Goal: Information Seeking & Learning: Learn about a topic

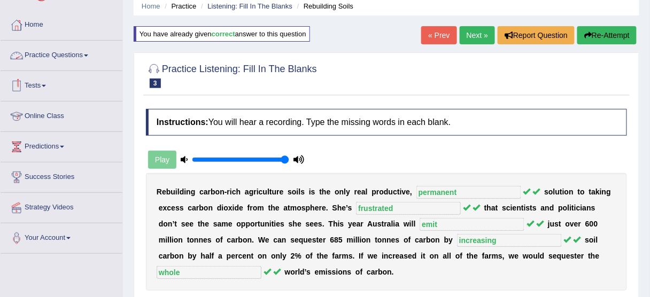
click at [63, 63] on link "Practice Questions" at bounding box center [62, 54] width 122 height 27
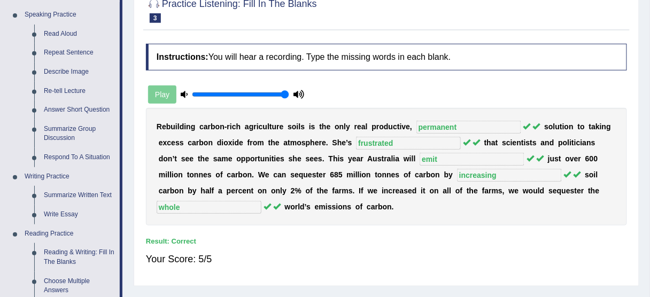
scroll to position [43, 0]
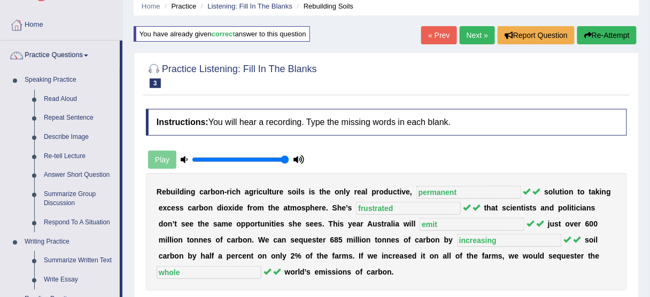
click at [464, 40] on link "Next »" at bounding box center [477, 35] width 35 height 18
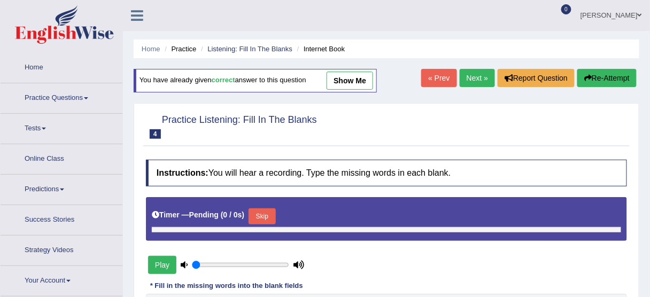
type input "1"
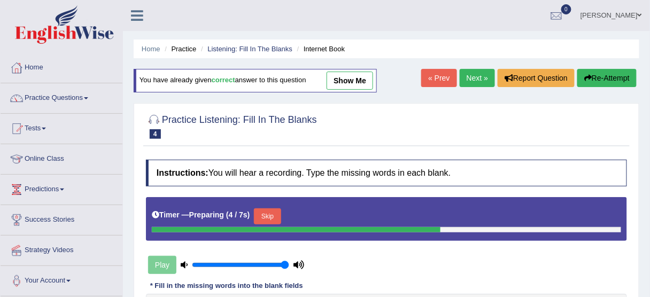
scroll to position [171, 0]
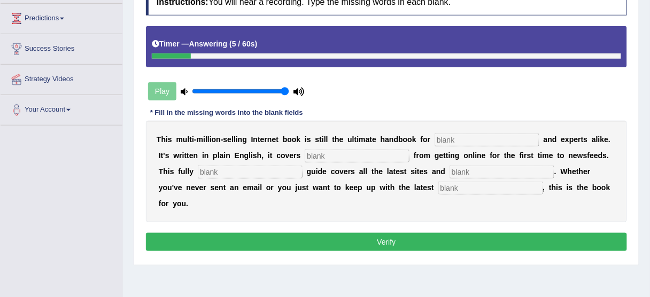
click at [439, 188] on input "text" at bounding box center [491, 188] width 105 height 13
click at [459, 178] on div "T h i s m u l t i - m i l l i o n - s e l l i n g I n t e r n e t b o o k i s s…" at bounding box center [386, 172] width 481 height 102
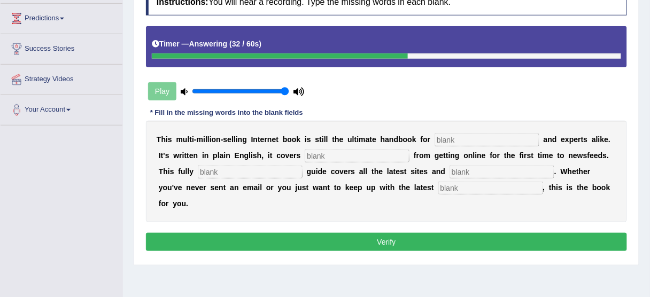
click at [452, 185] on input "text" at bounding box center [491, 188] width 105 height 13
type input "development"
click at [458, 166] on input "text" at bounding box center [502, 172] width 105 height 13
type input "crazes"
click at [241, 171] on input "text" at bounding box center [250, 172] width 105 height 13
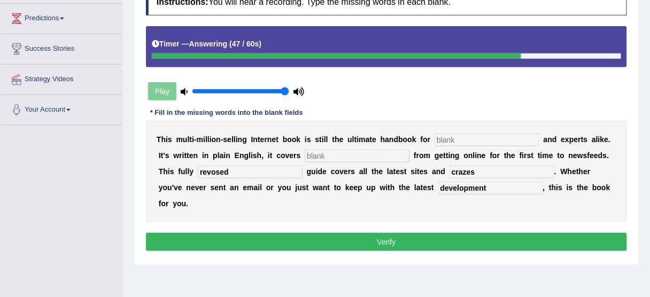
click at [214, 169] on input "revosed" at bounding box center [250, 172] width 105 height 13
type input "revised"
click at [300, 155] on b "s" at bounding box center [299, 155] width 4 height 9
click at [311, 152] on input "text" at bounding box center [357, 156] width 105 height 13
type input "everything"
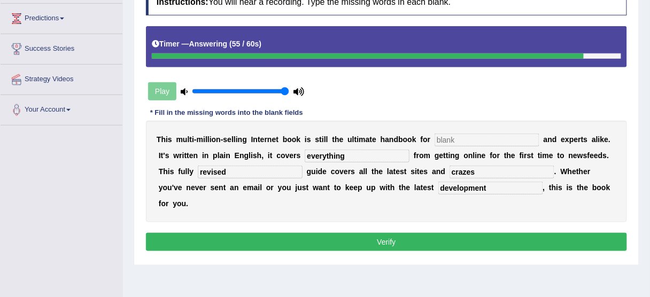
click at [447, 134] on input "text" at bounding box center [487, 140] width 105 height 13
type input "novices"
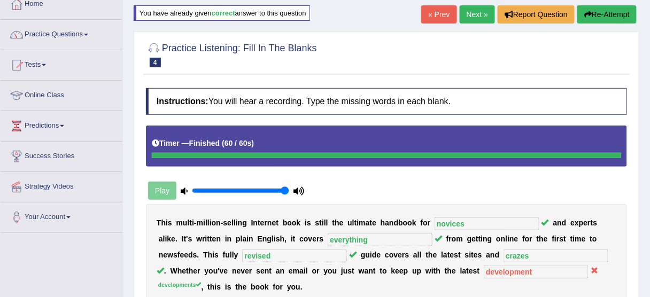
scroll to position [43, 0]
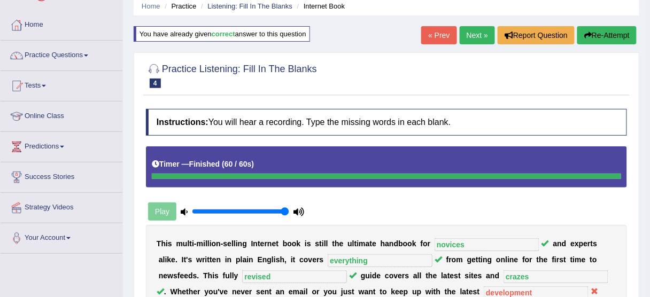
click at [480, 36] on link "Next »" at bounding box center [477, 35] width 35 height 18
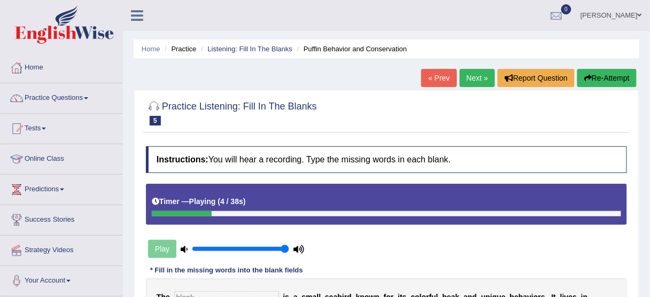
click at [607, 65] on div "Home Practice Listening: Fill In The Blanks Puffin Behavior and Conservation « …" at bounding box center [386, 267] width 527 height 535
click at [600, 75] on button "Re-Attempt" at bounding box center [607, 78] width 59 height 18
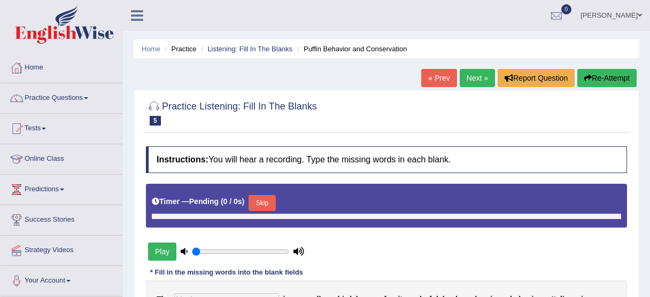
type input "1"
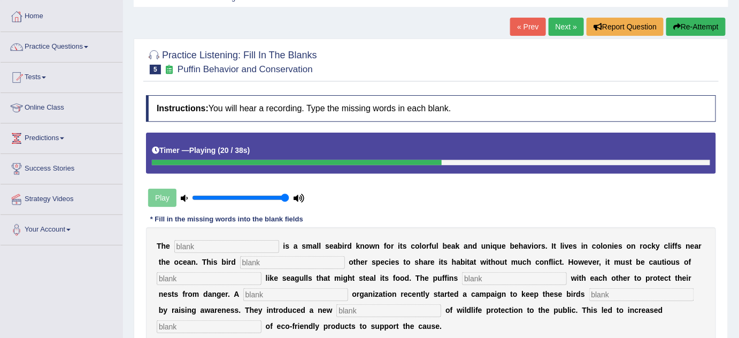
scroll to position [51, 0]
click at [650, 20] on button "Re-Attempt" at bounding box center [695, 27] width 59 height 18
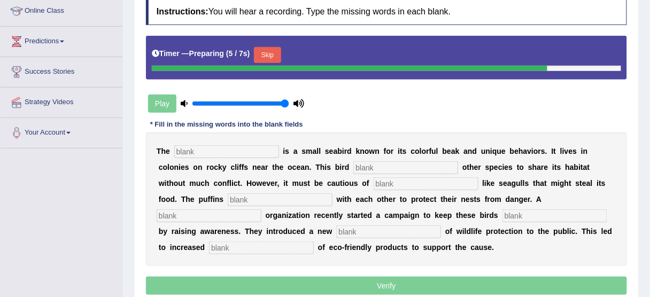
scroll to position [191, 0]
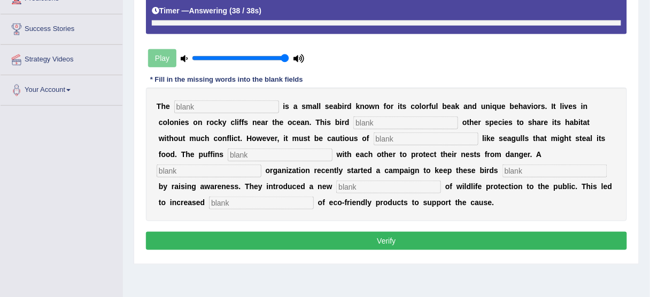
click at [212, 203] on input "text" at bounding box center [261, 203] width 105 height 13
type input "consumption"
click at [343, 184] on input "text" at bounding box center [388, 187] width 105 height 13
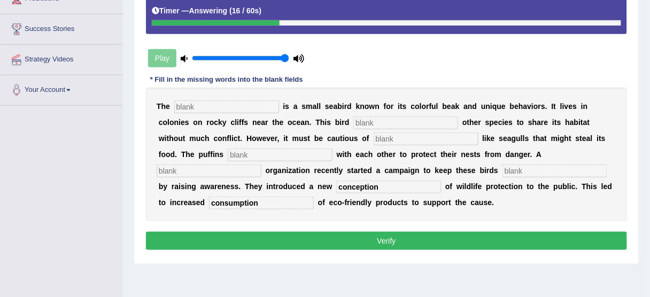
type input "conception"
click at [529, 165] on input "text" at bounding box center [555, 171] width 105 height 13
type input "safe"
click at [251, 173] on input "text" at bounding box center [209, 171] width 105 height 13
type input "corporate"
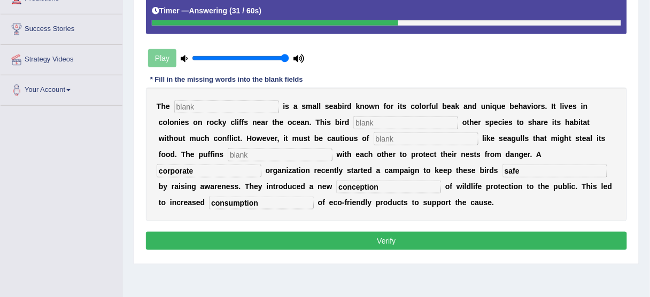
click at [295, 149] on input "text" at bounding box center [280, 155] width 105 height 13
type input "collaborate"
click at [415, 126] on input "text" at bounding box center [406, 123] width 105 height 13
click at [410, 134] on input "text" at bounding box center [426, 139] width 105 height 13
type input "predators"
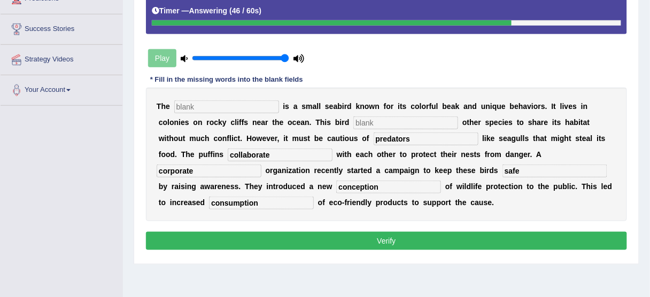
click at [394, 119] on input "text" at bounding box center [406, 123] width 105 height 13
type input "allows"
click at [190, 103] on input "text" at bounding box center [226, 107] width 105 height 13
type input "puffins"
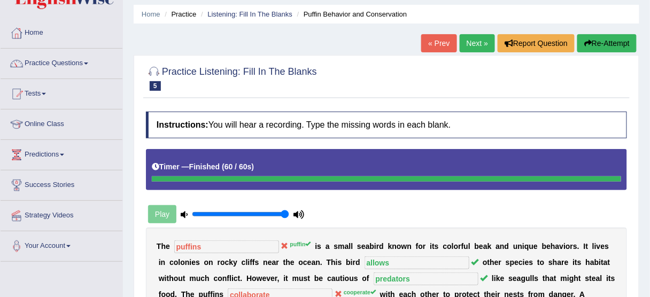
scroll to position [20, 0]
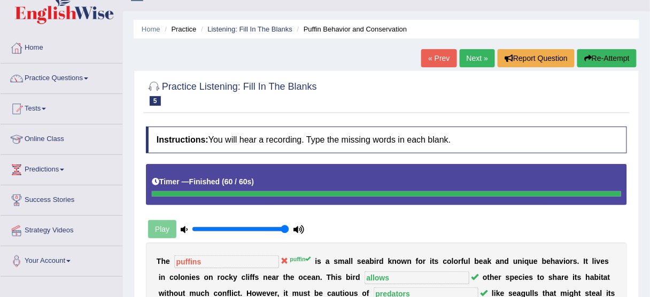
click at [606, 56] on button "Re-Attempt" at bounding box center [607, 58] width 59 height 18
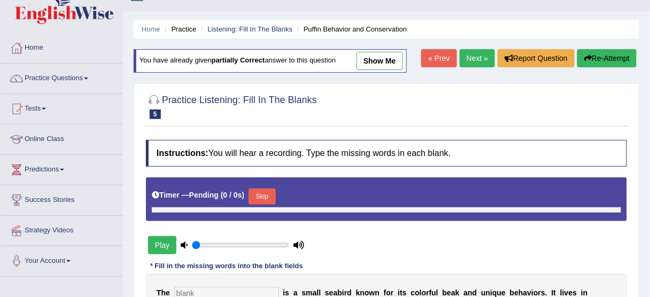
type input "1"
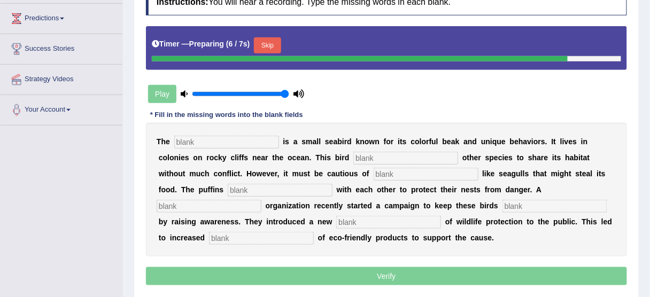
scroll to position [191, 0]
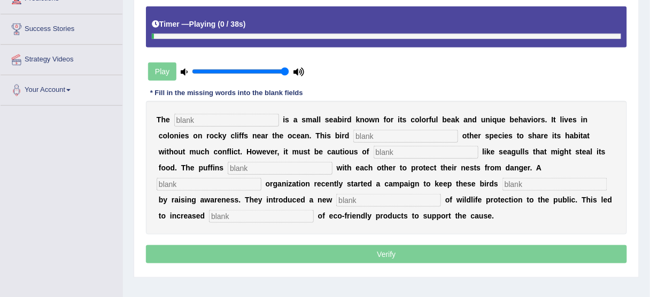
click at [279, 19] on div "Timer — Playing ( 0 / 38s )" at bounding box center [387, 24] width 470 height 19
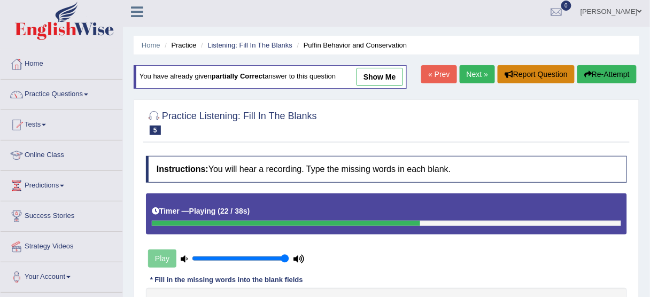
scroll to position [0, 0]
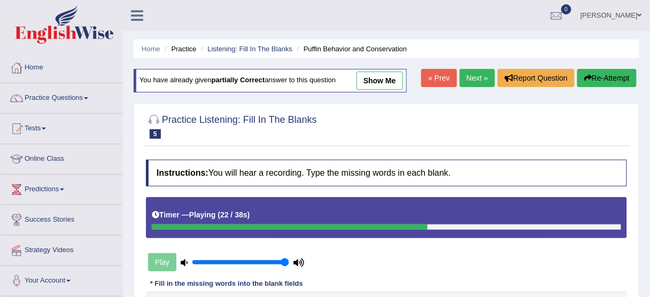
click at [586, 75] on icon "button" at bounding box center [588, 77] width 7 height 7
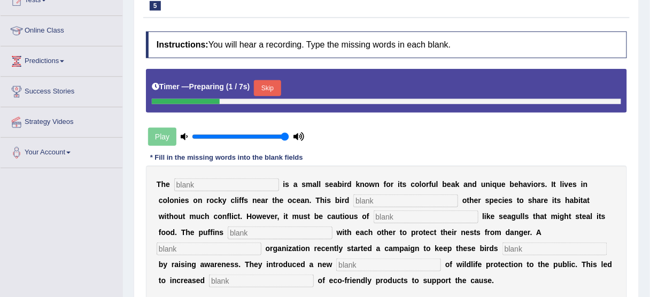
click at [268, 87] on button "Skip" at bounding box center [267, 88] width 27 height 16
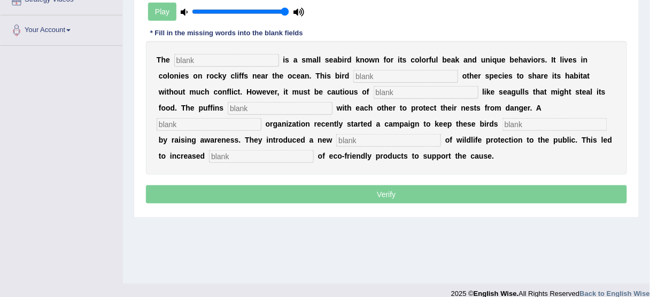
scroll to position [257, 0]
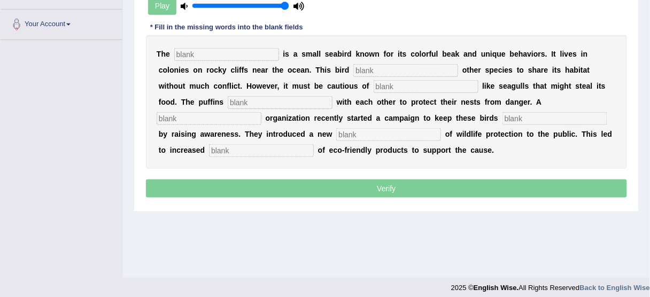
click at [271, 150] on input "text" at bounding box center [261, 150] width 105 height 13
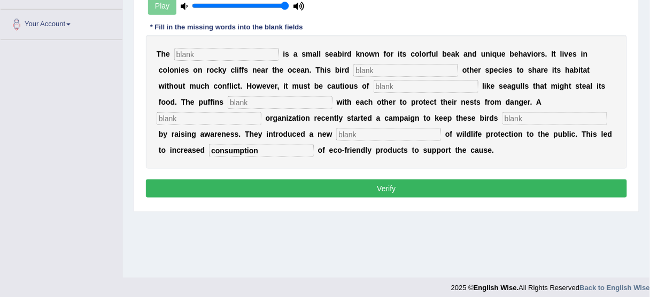
type input "consumption"
click at [345, 129] on input "text" at bounding box center [388, 134] width 105 height 13
type input "e"
type input "conception"
click at [503, 117] on input "text" at bounding box center [555, 118] width 105 height 13
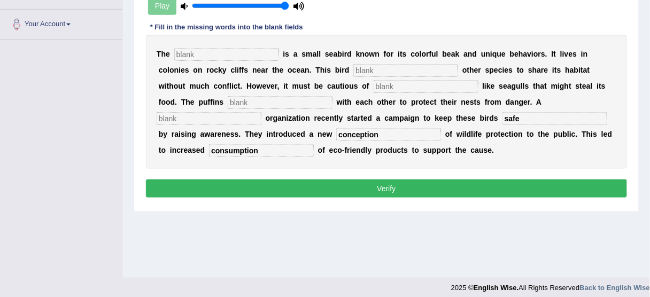
type input "safe"
click at [222, 113] on input "text" at bounding box center [209, 118] width 105 height 13
type input "corporate"
click at [250, 105] on input "text" at bounding box center [280, 102] width 105 height 13
type input "cooperate"
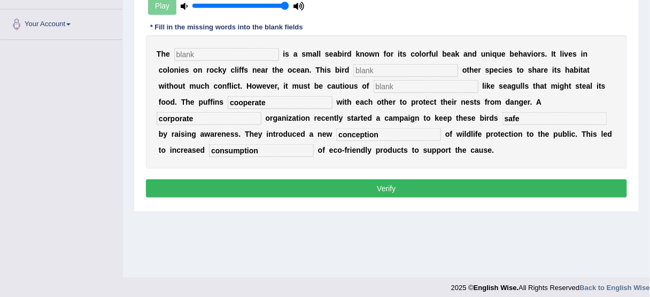
click at [377, 85] on input "text" at bounding box center [426, 86] width 105 height 13
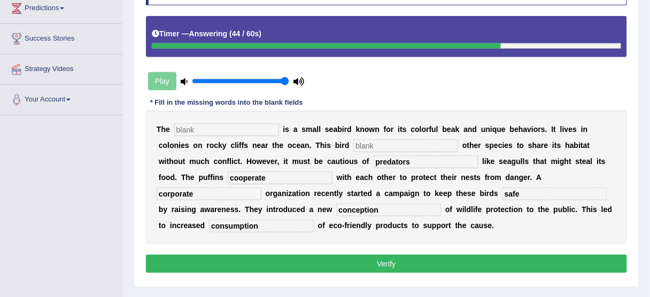
scroll to position [171, 0]
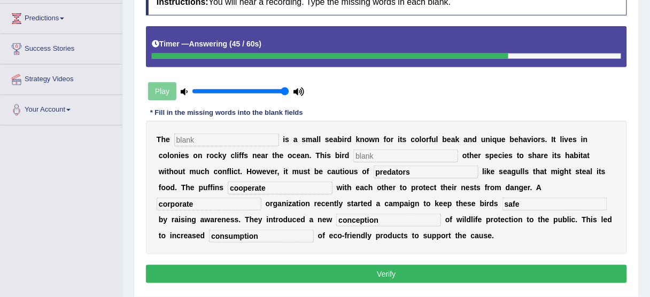
type input "predators"
click at [410, 158] on input "text" at bounding box center [406, 156] width 105 height 13
type input "allows"
click at [246, 142] on input "text" at bounding box center [226, 140] width 105 height 13
type input "puffin"
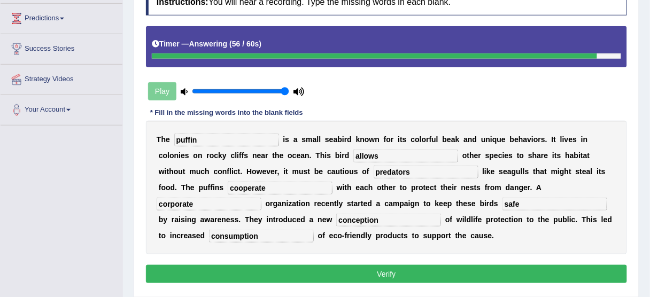
click at [198, 206] on input "corporate" at bounding box center [209, 204] width 105 height 13
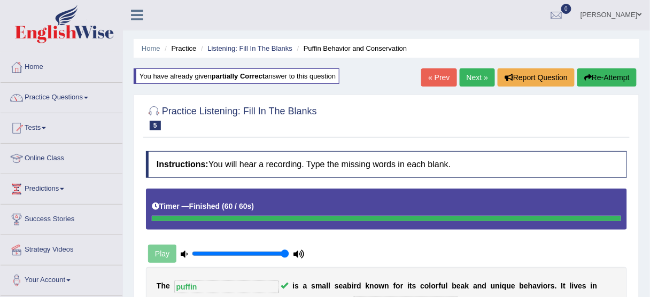
scroll to position [0, 0]
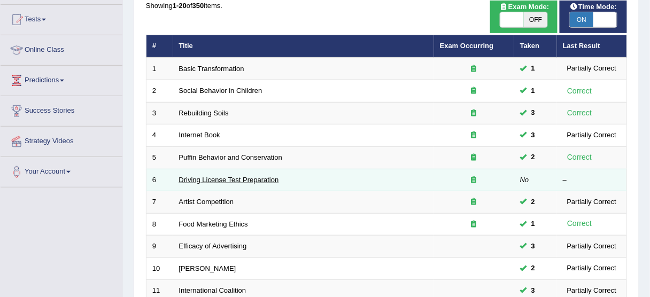
click at [245, 176] on link "Driving License Test Preparation" at bounding box center [229, 180] width 100 height 8
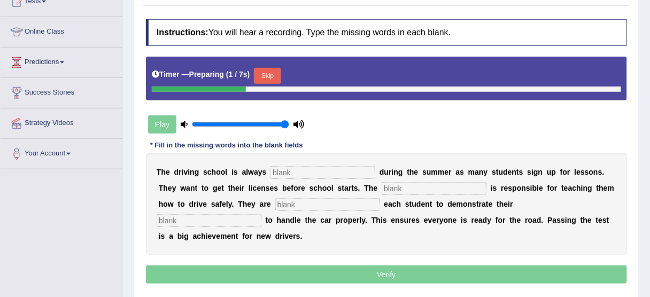
scroll to position [128, 0]
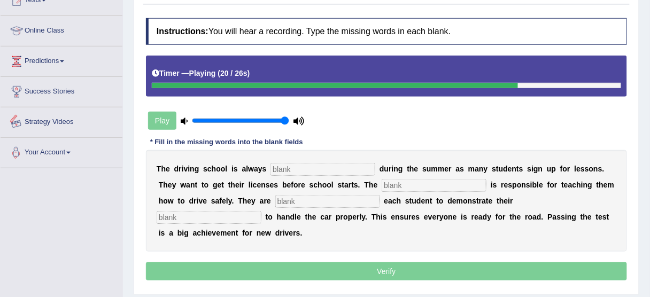
click at [169, 212] on input "text" at bounding box center [209, 217] width 105 height 13
type input "ability"
click at [296, 198] on input "text" at bounding box center [327, 201] width 105 height 13
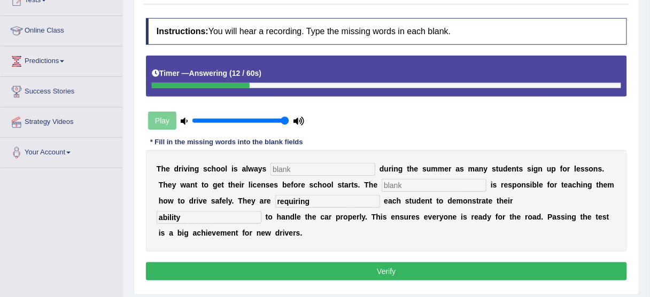
type input "requiring"
click at [420, 179] on input "text" at bounding box center [434, 185] width 105 height 13
type input "instructor"
click at [346, 166] on input "text" at bounding box center [323, 169] width 105 height 13
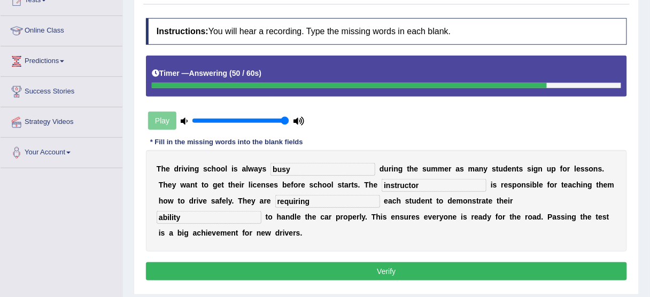
type input "busy"
click at [405, 272] on button "Verify" at bounding box center [386, 272] width 481 height 18
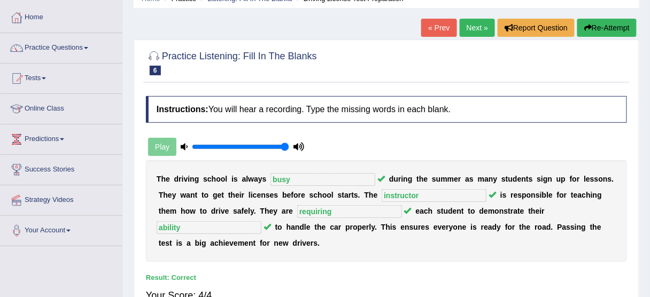
scroll to position [0, 0]
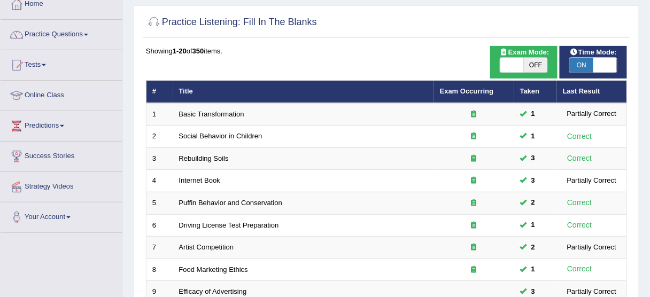
scroll to position [64, 0]
click at [57, 34] on link "Practice Questions" at bounding box center [62, 33] width 122 height 27
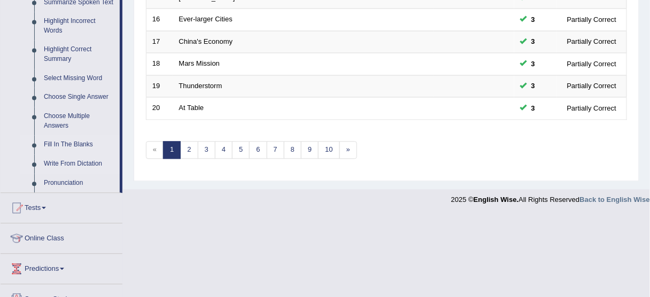
scroll to position [449, 0]
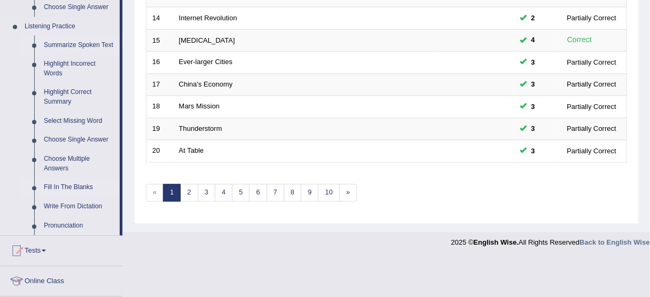
click at [76, 44] on link "Summarize Spoken Text" at bounding box center [79, 45] width 81 height 19
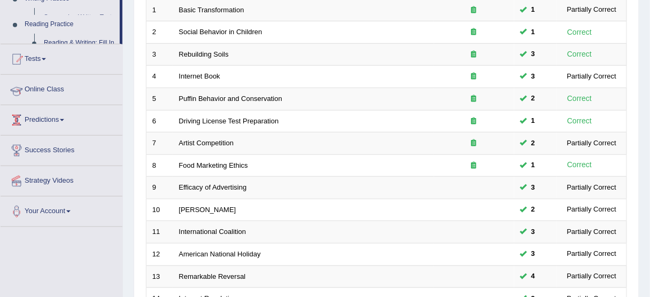
scroll to position [149, 0]
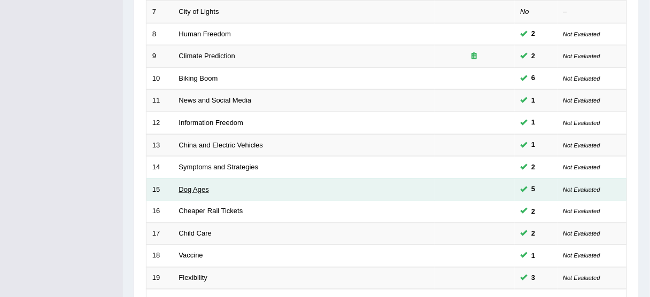
scroll to position [406, 0]
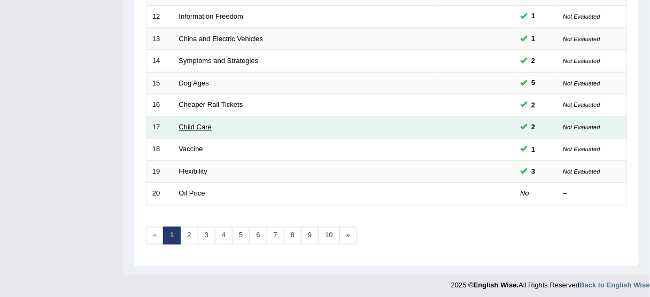
click at [193, 126] on link "Child Care" at bounding box center [195, 128] width 33 height 8
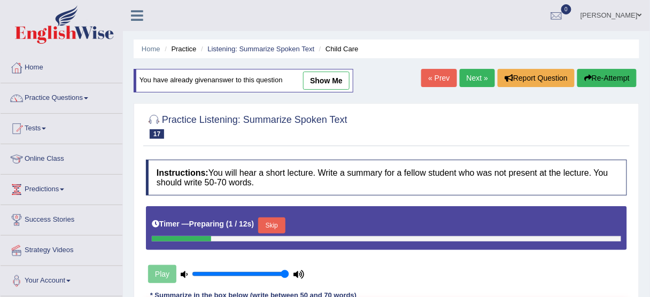
click at [322, 75] on link "show me" at bounding box center [326, 81] width 47 height 18
type textarea "The speaker provided a comprehensive overview a typical family's income and old…"
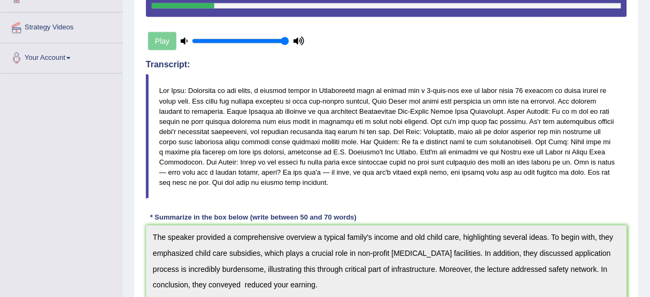
scroll to position [217, 0]
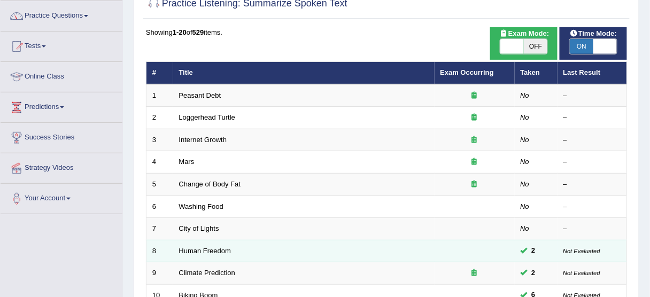
scroll to position [64, 0]
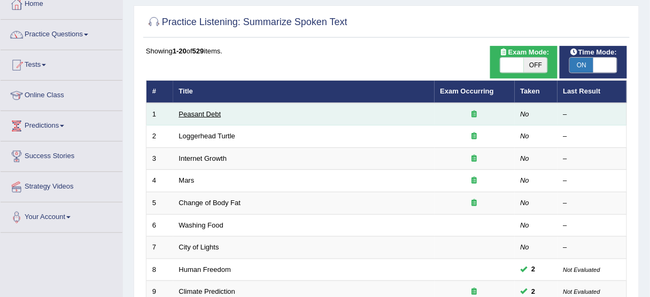
click at [219, 117] on link "Peasant Debt" at bounding box center [200, 114] width 42 height 8
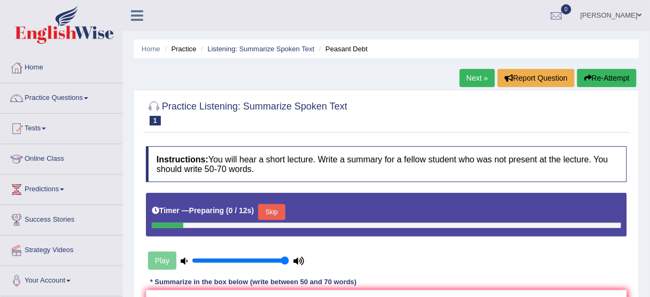
scroll to position [128, 0]
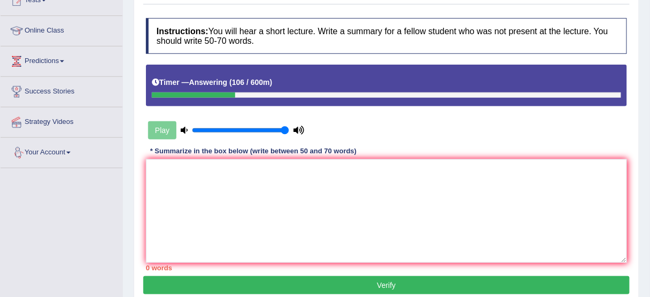
click at [118, 205] on div "Toggle navigation Home Practice Questions Speaking Practice Read Aloud Repeat S…" at bounding box center [325, 150] width 650 height 556
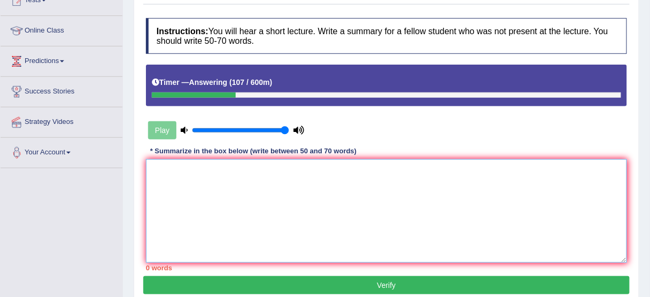
click at [197, 173] on textarea at bounding box center [386, 211] width 481 height 104
click at [573, 194] on textarea at bounding box center [386, 211] width 481 height 104
click at [573, 194] on textarea "The" at bounding box center [386, 211] width 481 height 104
drag, startPoint x: 573, startPoint y: 194, endPoint x: 580, endPoint y: 210, distance: 16.8
click at [580, 209] on textarea "The" at bounding box center [386, 211] width 481 height 104
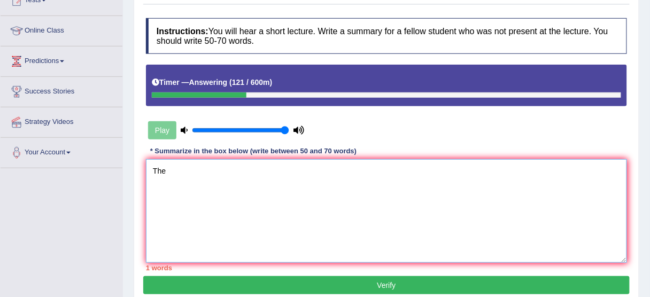
click at [550, 209] on textarea "The" at bounding box center [386, 211] width 481 height 104
click at [503, 197] on textarea "The" at bounding box center [386, 211] width 481 height 104
click at [190, 163] on textarea "The" at bounding box center [386, 211] width 481 height 104
click at [179, 163] on textarea "The" at bounding box center [386, 211] width 481 height 104
click at [162, 163] on textarea "The" at bounding box center [386, 211] width 481 height 104
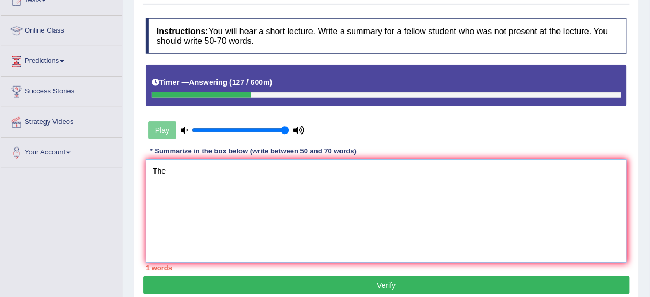
click at [172, 161] on textarea "The" at bounding box center [386, 211] width 481 height 104
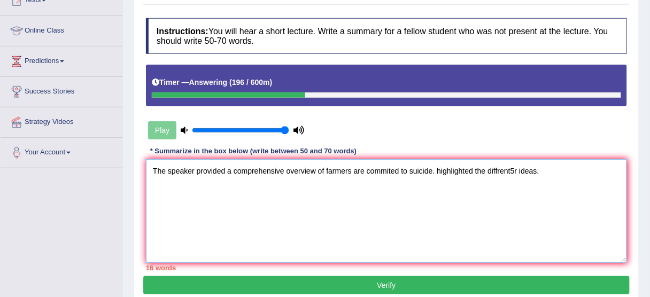
click at [414, 169] on textarea "The speaker provided a comprehensive overview of farmers are commited to suicid…" at bounding box center [386, 211] width 481 height 104
click at [398, 169] on textarea "The speaker provided a comprehensive overview of farmers are commited to suicid…" at bounding box center [386, 211] width 481 height 104
click at [386, 170] on textarea "The speaker provided a comprehensive overview of farmers are commited to suicid…" at bounding box center [386, 211] width 481 height 104
click at [476, 170] on textarea "The speaker provided a comprehensive overview of farmers are committed to suici…" at bounding box center [386, 211] width 481 height 104
click at [397, 180] on textarea "The speaker provided a comprehensive overview of farmers are committed to suici…" at bounding box center [386, 211] width 481 height 104
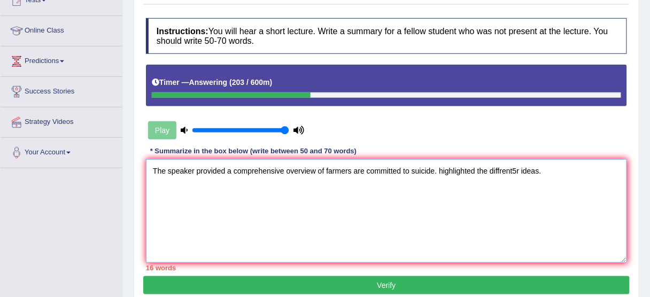
drag, startPoint x: 487, startPoint y: 180, endPoint x: 425, endPoint y: 182, distance: 62.1
click at [481, 180] on textarea "The speaker provided a comprehensive overview of farmers are committed to suici…" at bounding box center [386, 211] width 481 height 104
click at [425, 182] on textarea "The speaker provided a comprehensive overview of farmers are committed to suici…" at bounding box center [386, 211] width 481 height 104
click at [431, 181] on textarea "The speaker provided a comprehensive overview of farmers are committed to suici…" at bounding box center [386, 211] width 481 height 104
click at [440, 181] on textarea "The speaker provided a comprehensive overview of farmers are committed to suici…" at bounding box center [386, 211] width 481 height 104
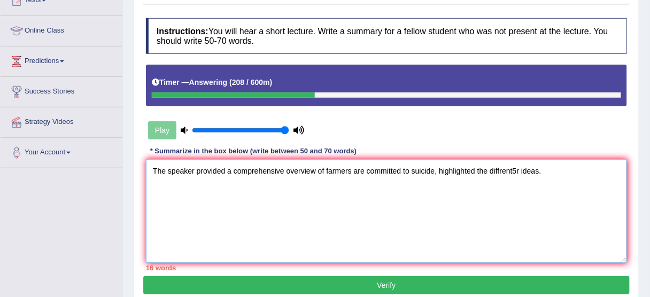
click at [531, 190] on textarea "The speaker provided a comprehensive overview of farmers are committed to suici…" at bounding box center [386, 211] width 481 height 104
click at [508, 191] on textarea "The speaker provided a comprehensive overview of farmers are committed to suici…" at bounding box center [386, 211] width 481 height 104
click at [515, 190] on textarea "The speaker provided a comprehensive overview of farmers are committed to suici…" at bounding box center [386, 211] width 481 height 104
click at [514, 178] on textarea "The speaker provided a comprehensive overview of farmers are committed to suici…" at bounding box center [386, 211] width 481 height 104
click at [580, 172] on textarea "The speaker provided a comprehensive overview of farmers are committed to suici…" at bounding box center [386, 211] width 481 height 104
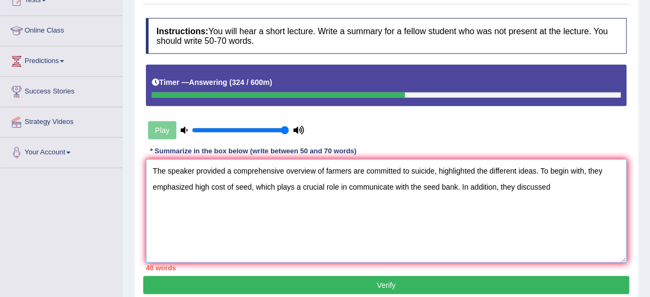
click at [464, 171] on textarea "The speaker provided a comprehensive overview of farmers are committed to suici…" at bounding box center [386, 211] width 481 height 104
click at [424, 166] on textarea "The speaker provided a comprehensive overview of farmers are committed to suici…" at bounding box center [386, 211] width 481 height 104
click at [387, 162] on textarea "The speaker provided a comprehensive overview of farmers are committed to suici…" at bounding box center [386, 211] width 481 height 104
click at [392, 185] on textarea "The speaker provided a comprehensive overview of farmers are committed to suici…" at bounding box center [386, 211] width 481 height 104
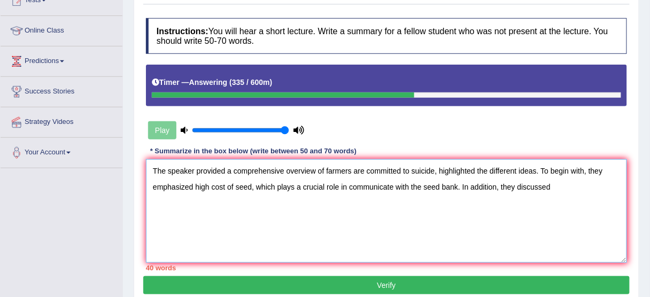
click at [392, 185] on textarea "The speaker provided a comprehensive overview of farmers are committed to suici…" at bounding box center [386, 211] width 481 height 104
click at [405, 190] on textarea "The speaker provided a comprehensive overview of farmers are committed to suici…" at bounding box center [386, 211] width 481 height 104
click at [400, 193] on textarea "The speaker provided a comprehensive overview of farmers are committed to suici…" at bounding box center [386, 211] width 481 height 104
drag, startPoint x: 355, startPoint y: 194, endPoint x: 347, endPoint y: 193, distance: 8.1
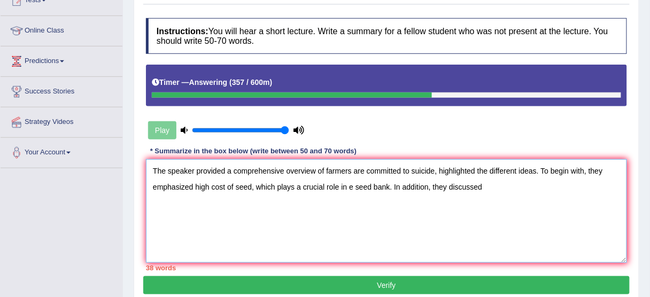
click at [355, 194] on textarea "The speaker provided a comprehensive overview of farmers are committed to suici…" at bounding box center [386, 211] width 481 height 104
click at [409, 191] on textarea "The speaker provided a comprehensive overview of farmers are committed to suici…" at bounding box center [386, 211] width 481 height 104
click at [458, 198] on textarea "The speaker provided a comprehensive overview of farmers are committed to suici…" at bounding box center [386, 211] width 481 height 104
click at [467, 198] on textarea "The speaker provided a comprehensive overview of farmers are committed to suici…" at bounding box center [386, 211] width 481 height 104
click at [495, 200] on textarea "The speaker provided a comprehensive overview of farmers are committed to suici…" at bounding box center [386, 211] width 481 height 104
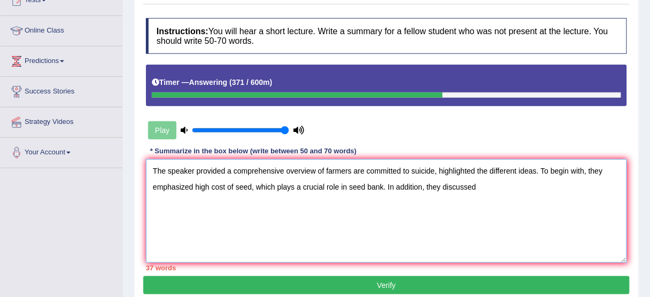
click at [480, 205] on textarea "The speaker provided a comprehensive overview of farmers are committed to suici…" at bounding box center [386, 211] width 481 height 104
click at [396, 211] on textarea "The speaker provided a comprehensive overview of farmers are committed to suici…" at bounding box center [386, 211] width 481 height 104
click at [387, 207] on textarea "The speaker provided a comprehensive overview of farmers are committed to suici…" at bounding box center [386, 211] width 481 height 104
click at [382, 209] on textarea "The speaker provided a comprehensive overview of farmers are committed to suici…" at bounding box center [386, 211] width 481 height 104
click at [529, 212] on textarea "The speaker provided a comprehensive overview of farmers are committed to suici…" at bounding box center [386, 211] width 481 height 104
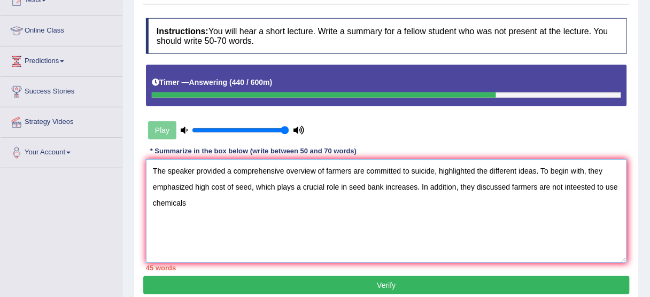
click at [541, 182] on textarea "The speaker provided a comprehensive overview of farmers are committed to suici…" at bounding box center [386, 211] width 481 height 104
click at [569, 182] on textarea "The speaker provided a comprehensive overview of farmers are committed to suici…" at bounding box center [386, 211] width 481 height 104
click at [583, 183] on textarea "The speaker provided a comprehensive overview of farmers are committed to suici…" at bounding box center [386, 211] width 481 height 104
click at [578, 186] on textarea "The speaker provided a comprehensive overview of farmers are committed to suici…" at bounding box center [386, 211] width 481 height 104
click at [413, 225] on textarea "The speaker provided a comprehensive overview of farmers are committed to suici…" at bounding box center [386, 211] width 481 height 104
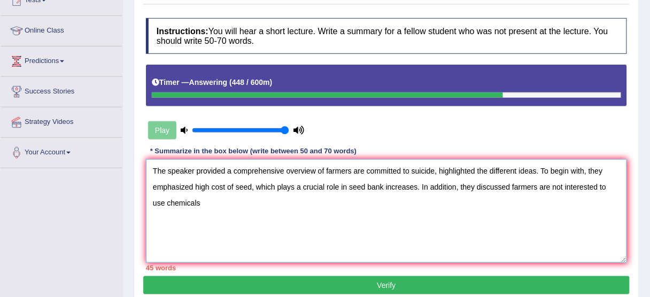
drag, startPoint x: 434, startPoint y: 221, endPoint x: 448, endPoint y: 219, distance: 14.6
click at [435, 221] on textarea "The speaker provided a comprehensive overview of farmers are committed to suici…" at bounding box center [386, 211] width 481 height 104
click at [454, 219] on textarea "The speaker provided a comprehensive overview of farmers are committed to suici…" at bounding box center [386, 211] width 481 height 104
click at [600, 196] on textarea "The speaker provided a comprehensive overview of farmers are committed to suici…" at bounding box center [386, 211] width 481 height 104
drag, startPoint x: 604, startPoint y: 193, endPoint x: 584, endPoint y: 190, distance: 20.5
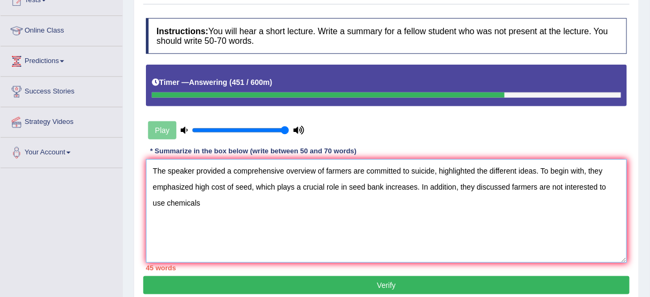
click at [592, 190] on textarea "The speaker provided a comprehensive overview of farmers are committed to suici…" at bounding box center [386, 211] width 481 height 104
click at [580, 189] on textarea "The speaker provided a comprehensive overview of farmers are committed to suici…" at bounding box center [386, 211] width 481 height 104
click at [254, 232] on textarea "The speaker provided a comprehensive overview of farmers are committed to suici…" at bounding box center [386, 211] width 481 height 104
click at [203, 246] on textarea "The speaker provided a comprehensive overview of farmers are committed to suici…" at bounding box center [386, 211] width 481 height 104
click at [219, 242] on textarea "The speaker provided a comprehensive overview of farmers are committed to suici…" at bounding box center [386, 211] width 481 height 104
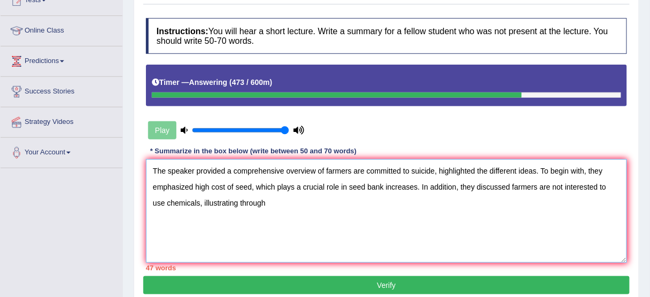
click at [229, 240] on textarea "The speaker provided a comprehensive overview of farmers are committed to suici…" at bounding box center [386, 211] width 481 height 104
click at [225, 241] on textarea "The speaker provided a comprehensive overview of farmers are committed to suici…" at bounding box center [386, 211] width 481 height 104
click at [286, 233] on textarea "The speaker provided a comprehensive overview of farmers are committed to suici…" at bounding box center [386, 211] width 481 height 104
click at [251, 212] on textarea "The speaker provided a comprehensive overview of farmers are committed to suici…" at bounding box center [386, 211] width 481 height 104
click at [240, 208] on textarea "The speaker provided a comprehensive overview of farmers are committed to suici…" at bounding box center [386, 211] width 481 height 104
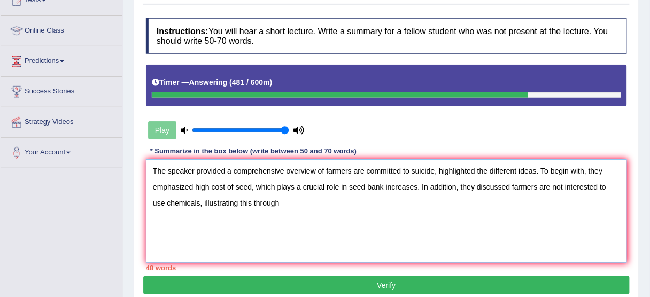
click at [227, 204] on textarea "The speaker provided a comprehensive overview of farmers are committed to suici…" at bounding box center [386, 211] width 481 height 104
click at [219, 198] on textarea "The speaker provided a comprehensive overview of farmers are committed to suici…" at bounding box center [386, 211] width 481 height 104
click at [211, 187] on textarea "The speaker provided a comprehensive overview of farmers are committed to suici…" at bounding box center [386, 211] width 481 height 104
click at [206, 187] on textarea "The speaker provided a comprehensive overview of farmers are committed to suici…" at bounding box center [386, 211] width 481 height 104
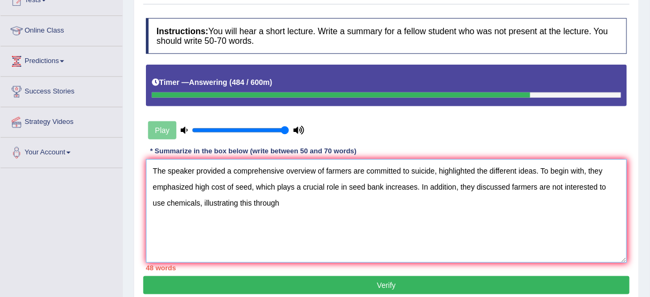
click at [207, 186] on textarea "The speaker provided a comprehensive overview of farmers are committed to suici…" at bounding box center [386, 211] width 481 height 104
click at [216, 186] on textarea "The speaker provided a comprehensive overview of farmers are committed to suici…" at bounding box center [386, 211] width 481 height 104
click at [265, 201] on textarea "The speaker provided a comprehensive overview of farmers are committed to suici…" at bounding box center [386, 211] width 481 height 104
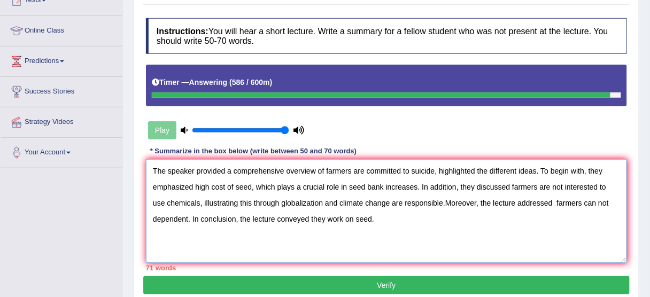
click at [432, 181] on textarea "The speaker provided a comprehensive overview of farmers are committed to suici…" at bounding box center [386, 211] width 481 height 104
click at [486, 183] on textarea "The speaker provided a comprehensive overview of farmers are committed to suici…" at bounding box center [386, 211] width 481 height 104
click at [536, 195] on textarea "The speaker provided a comprehensive overview of farmers are committed to suici…" at bounding box center [386, 211] width 481 height 104
click at [551, 202] on textarea "The speaker provided a comprehensive overview of farmers are committed to suici…" at bounding box center [386, 211] width 481 height 104
click at [548, 203] on textarea "The speaker provided a comprehensive overview of farmers are committed to suici…" at bounding box center [386, 211] width 481 height 104
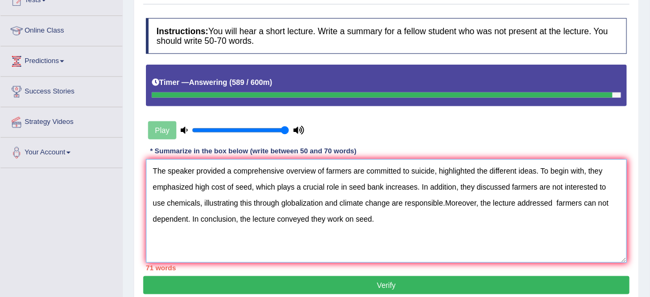
click at [543, 203] on textarea "The speaker provided a comprehensive overview of farmers are committed to suici…" at bounding box center [386, 211] width 481 height 104
click at [542, 203] on textarea "The speaker provided a comprehensive overview of farmers are committed to suici…" at bounding box center [386, 211] width 481 height 104
click at [541, 194] on textarea "The speaker provided a comprehensive overview of farmers are committed to suici…" at bounding box center [386, 211] width 481 height 104
click at [591, 188] on textarea "The speaker provided a comprehensive overview of farmers are committed to suici…" at bounding box center [386, 211] width 481 height 104
click at [196, 255] on textarea "The speaker provided a comprehensive overview of farmers are committed to suici…" at bounding box center [386, 211] width 481 height 104
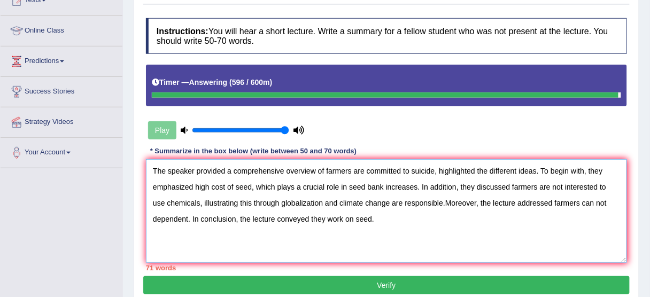
click at [359, 248] on textarea "The speaker provided a comprehensive overview of farmers are committed to suici…" at bounding box center [386, 211] width 481 height 104
click at [404, 248] on textarea "The speaker provided a comprehensive overview of farmers are committed to suici…" at bounding box center [386, 211] width 481 height 104
click at [374, 249] on textarea "The speaker provided a comprehensive overview of farmers are committed to suici…" at bounding box center [386, 211] width 481 height 104
click at [350, 249] on textarea "The speaker provided a comprehensive overview of farmers are committed to suici…" at bounding box center [386, 211] width 481 height 104
drag, startPoint x: 334, startPoint y: 249, endPoint x: 328, endPoint y: 249, distance: 6.4
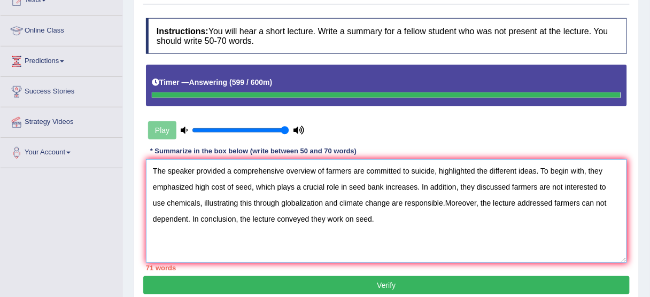
click at [333, 249] on textarea "The speaker provided a comprehensive overview of farmers are committed to suici…" at bounding box center [386, 211] width 481 height 104
click at [324, 249] on textarea "The speaker provided a comprehensive overview of farmers are committed to suici…" at bounding box center [386, 211] width 481 height 104
type textarea "The speaker provided a comprehensive overview of farmers are committed to suici…"
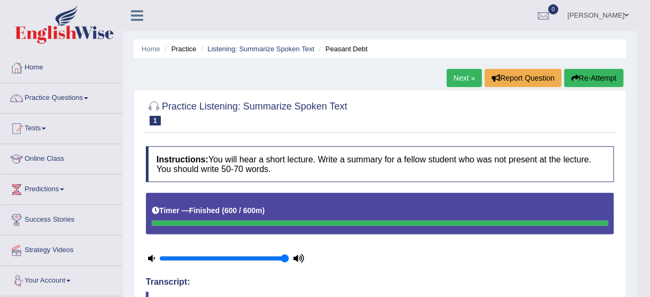
scroll to position [0, 0]
click at [585, 74] on button "Re-Attempt" at bounding box center [594, 78] width 59 height 18
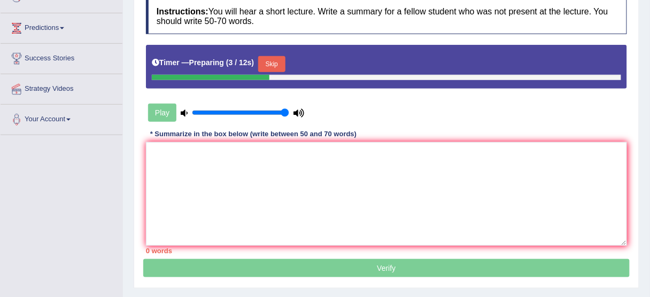
scroll to position [171, 0]
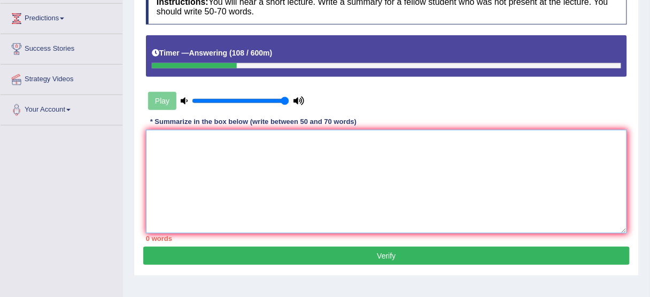
click at [508, 175] on textarea at bounding box center [386, 182] width 481 height 104
click at [487, 219] on textarea at bounding box center [386, 182] width 481 height 104
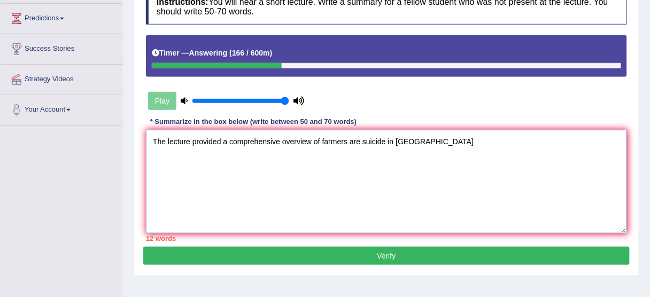
click at [524, 193] on textarea "The lecture provided a comprehensive overview of farmers are suicide in India" at bounding box center [386, 182] width 481 height 104
click at [481, 191] on textarea "The lecture provided a comprehensive overview of farmers are suicide in India" at bounding box center [386, 182] width 481 height 104
drag, startPoint x: 451, startPoint y: 191, endPoint x: 521, endPoint y: 210, distance: 72.5
click at [452, 191] on textarea "The lecture provided a comprehensive overview of farmers are suicide in India" at bounding box center [386, 182] width 481 height 104
drag, startPoint x: 523, startPoint y: 211, endPoint x: 534, endPoint y: 211, distance: 11.2
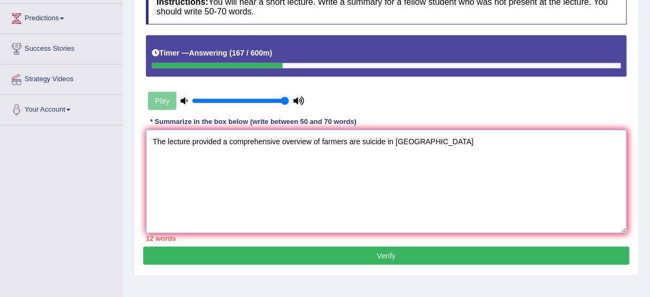
click at [524, 211] on textarea "The lecture provided a comprehensive overview of farmers are suicide in India" at bounding box center [386, 182] width 481 height 104
click at [568, 218] on textarea "The lecture provided a comprehensive overview of farmers are suicide in India" at bounding box center [386, 182] width 481 height 104
drag, startPoint x: 465, startPoint y: 214, endPoint x: 532, endPoint y: 235, distance: 70.0
click at [475, 216] on textarea "The lecture provided a comprehensive overview of farmers are suicide in India" at bounding box center [386, 182] width 481 height 104
drag, startPoint x: 569, startPoint y: 286, endPoint x: 455, endPoint y: 225, distance: 129.9
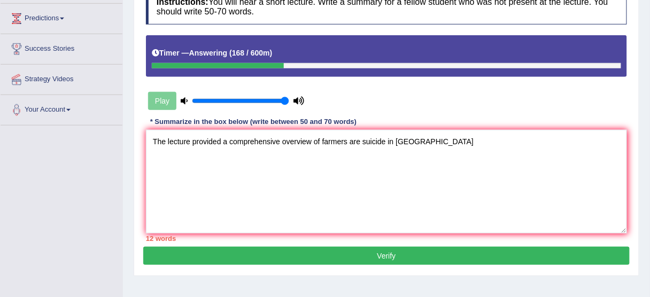
click at [570, 286] on div "Home Practice Listening: Summarize Spoken Text Peasant Debt You have already gi…" at bounding box center [386, 96] width 527 height 535
click at [390, 175] on textarea "The lecture provided a comprehensive overview of farmers are suicide in India" at bounding box center [386, 182] width 481 height 104
click at [375, 175] on textarea "The lecture provided a comprehensive overview of farmers are suicide in India" at bounding box center [386, 182] width 481 height 104
click at [379, 174] on textarea "The lecture provided a comprehensive overview of farmers are suicide in India" at bounding box center [386, 182] width 481 height 104
click at [365, 170] on textarea "The lecture provided a comprehensive overview of farmers are suicide in India" at bounding box center [386, 182] width 481 height 104
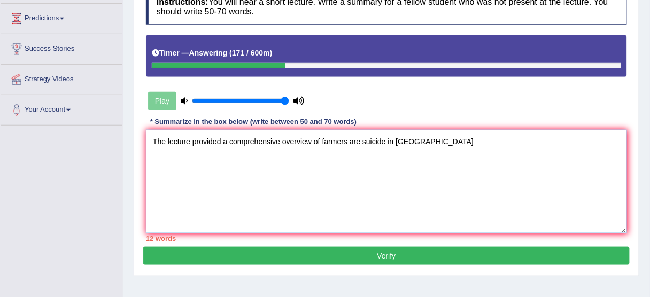
click at [358, 169] on textarea "The lecture provided a comprehensive overview of farmers are suicide in India" at bounding box center [386, 182] width 481 height 104
click at [359, 168] on textarea "The lecture provided a comprehensive overview of farmers are suicide in India" at bounding box center [386, 182] width 481 height 104
click at [364, 166] on textarea "The lecture provided a comprehensive overview of farmers are suicide in India" at bounding box center [386, 182] width 481 height 104
click at [362, 166] on textarea "The lecture provided a comprehensive overview of farmers are suicide in India" at bounding box center [386, 182] width 481 height 104
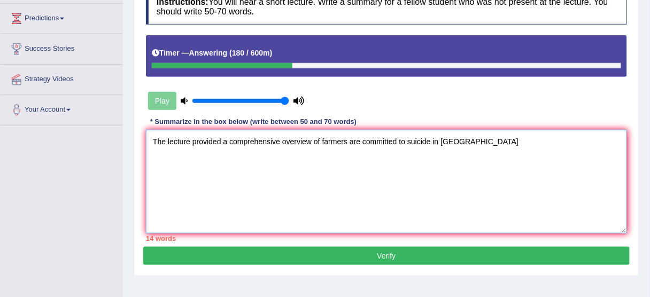
click at [424, 152] on textarea "The lecture provided a comprehensive overview of farmers are committed to suici…" at bounding box center [386, 182] width 481 height 104
click at [465, 150] on textarea "The lecture provided a comprehensive overview of farmers are committed to suici…" at bounding box center [386, 182] width 481 height 104
click at [563, 188] on textarea "The lecture provided a comprehensive overview of farmers are committed to suici…" at bounding box center [386, 182] width 481 height 104
click at [586, 188] on textarea "The lecture provided a comprehensive overview of farmers are committed to suici…" at bounding box center [386, 182] width 481 height 104
click at [564, 189] on textarea "The lecture provided a comprehensive overview of farmers are committed to suici…" at bounding box center [386, 182] width 481 height 104
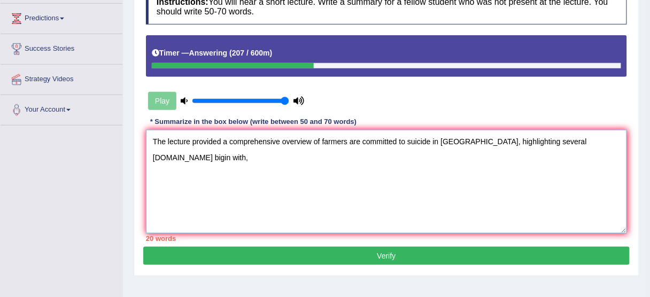
click at [557, 190] on textarea "The lecture provided a comprehensive overview of farmers are committed to suici…" at bounding box center [386, 182] width 481 height 104
click at [567, 189] on textarea "The lecture provided a comprehensive overview of farmers are committed to suici…" at bounding box center [386, 182] width 481 height 104
click at [566, 189] on textarea "The lecture provided a comprehensive overview of farmers are committed to suici…" at bounding box center [386, 182] width 481 height 104
click at [559, 191] on textarea "The lecture provided a comprehensive overview of farmers are committed to suici…" at bounding box center [386, 182] width 481 height 104
click at [561, 191] on textarea "The lecture provided a comprehensive overview of farmers are committed to suici…" at bounding box center [386, 182] width 481 height 104
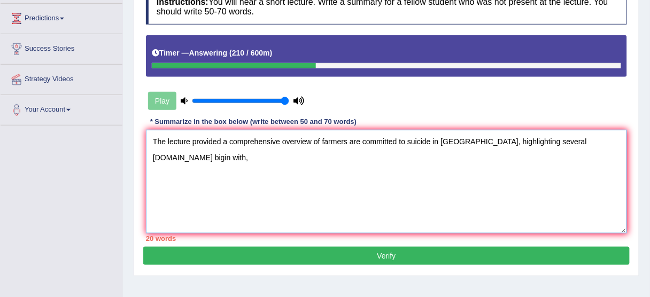
click at [565, 189] on textarea "The lecture provided a comprehensive overview of farmers are committed to suici…" at bounding box center [386, 182] width 481 height 104
click at [564, 189] on textarea "The lecture provided a comprehensive overview of farmers are committed to suici…" at bounding box center [386, 182] width 481 height 104
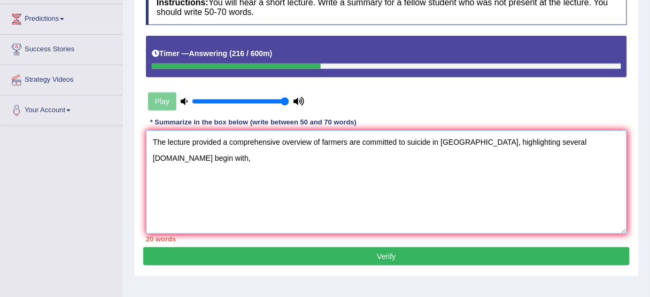
click at [615, 137] on textarea "The lecture provided a comprehensive overview of farmers are committed to suici…" at bounding box center [386, 182] width 481 height 104
click at [640, 39] on div "Home Practice Listening: Summarize Spoken Text Peasant Debt You have already gi…" at bounding box center [386, 96] width 527 height 535
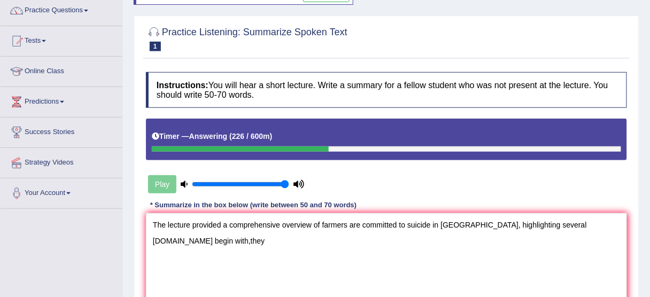
scroll to position [171, 0]
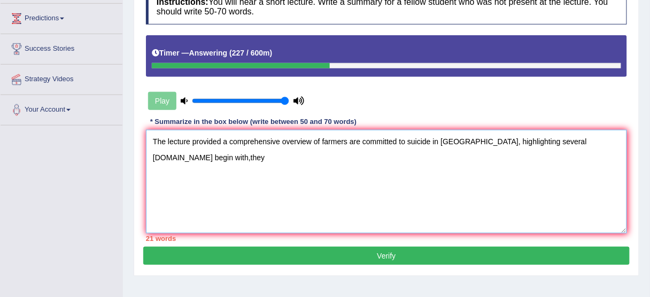
click at [602, 130] on textarea "The lecture provided a comprehensive overview of farmers are committed to suici…" at bounding box center [386, 182] width 481 height 104
click at [595, 134] on textarea "The lecture provided a comprehensive overview of farmers are committed to suici…" at bounding box center [386, 182] width 481 height 104
click at [592, 135] on textarea "The lecture provided a comprehensive overview of farmers are committed to suici…" at bounding box center [386, 182] width 481 height 104
click at [611, 160] on textarea "The lecture provided a comprehensive overview of farmers are committed to suici…" at bounding box center [386, 182] width 481 height 104
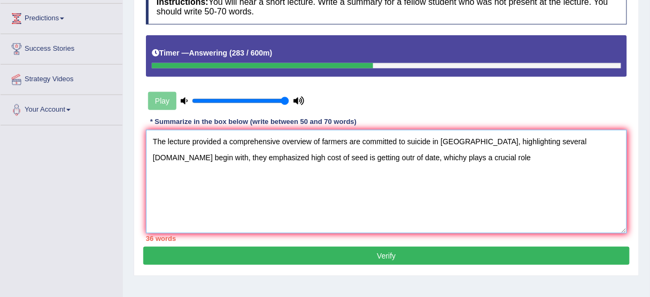
click at [312, 142] on textarea "The lecture provided a comprehensive overview of farmers are committed to suici…" at bounding box center [386, 182] width 481 height 104
click at [292, 152] on textarea "The lecture provided a comprehensive overview of farmers are committed to suici…" at bounding box center [386, 182] width 481 height 104
click at [303, 154] on textarea "The lecture provided a comprehensive overview of farmers are committed to suici…" at bounding box center [386, 182] width 481 height 104
click at [288, 159] on textarea "The lecture provided a comprehensive overview of farmers are committed to suici…" at bounding box center [386, 182] width 481 height 104
click at [295, 157] on textarea "The lecture provided a comprehensive overview of farmers are committed to suici…" at bounding box center [386, 182] width 481 height 104
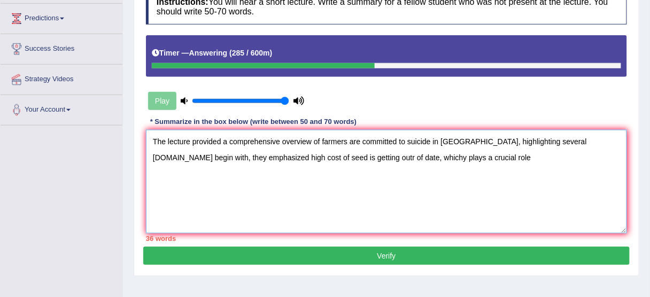
click at [296, 155] on textarea "The lecture provided a comprehensive overview of farmers are committed to suici…" at bounding box center [386, 182] width 481 height 104
click at [299, 154] on textarea "The lecture provided a comprehensive overview of farmers are committed to suici…" at bounding box center [386, 182] width 481 height 104
click at [214, 160] on textarea "The lecture provided a comprehensive overview of farmers are committed to suici…" at bounding box center [386, 182] width 481 height 104
drag, startPoint x: 212, startPoint y: 161, endPoint x: 219, endPoint y: 161, distance: 7.0
click at [212, 161] on textarea "The lecture provided a comprehensive overview of farmers are committed to suici…" at bounding box center [386, 182] width 481 height 104
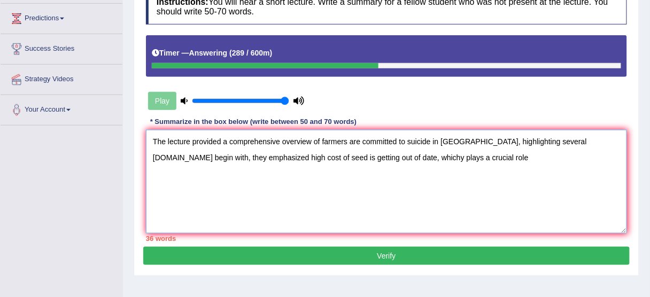
click at [257, 161] on textarea "The lecture provided a comprehensive overview of farmers are committed to suici…" at bounding box center [386, 182] width 481 height 104
click at [296, 162] on textarea "The lecture provided a comprehensive overview of farmers are committed to suici…" at bounding box center [386, 182] width 481 height 104
click at [408, 171] on textarea "The lecture provided a comprehensive overview of farmers are committed to suici…" at bounding box center [386, 182] width 481 height 104
drag, startPoint x: 381, startPoint y: 172, endPoint x: 367, endPoint y: 172, distance: 13.9
click at [381, 172] on textarea "The lecture provided a comprehensive overview of farmers are committed to suici…" at bounding box center [386, 182] width 481 height 104
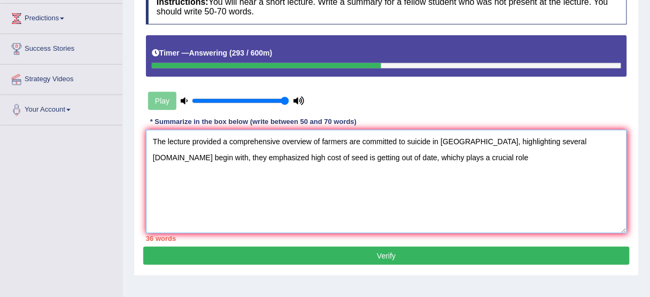
click at [352, 172] on textarea "The lecture provided a comprehensive overview of farmers are committed to suici…" at bounding box center [386, 182] width 481 height 104
click at [340, 172] on textarea "The lecture provided a comprehensive overview of farmers are committed to suici…" at bounding box center [386, 182] width 481 height 104
click at [345, 171] on textarea "The lecture provided a comprehensive overview of farmers are committed to suici…" at bounding box center [386, 182] width 481 height 104
click at [350, 171] on textarea "The lecture provided a comprehensive overview of farmers are committed to suici…" at bounding box center [386, 182] width 481 height 104
click at [464, 172] on textarea "The lecture provided a comprehensive overview of farmers are committed to suici…" at bounding box center [386, 182] width 481 height 104
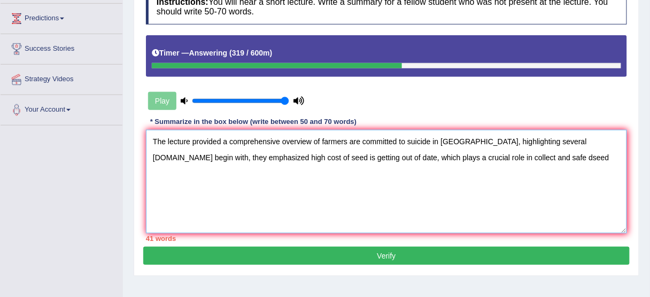
drag, startPoint x: 458, startPoint y: 158, endPoint x: 480, endPoint y: 158, distance: 21.9
click at [458, 158] on textarea "The lecture provided a comprehensive overview of farmers are committed to suici…" at bounding box center [386, 182] width 481 height 104
click at [482, 158] on textarea "The lecture provided a comprehensive overview of farmers are committed to suici…" at bounding box center [386, 182] width 481 height 104
click at [478, 159] on textarea "The lecture provided a comprehensive overview of farmers are committed to suici…" at bounding box center [386, 182] width 481 height 104
click at [428, 151] on textarea "The lecture provided a comprehensive overview of farmers are committed to suici…" at bounding box center [386, 182] width 481 height 104
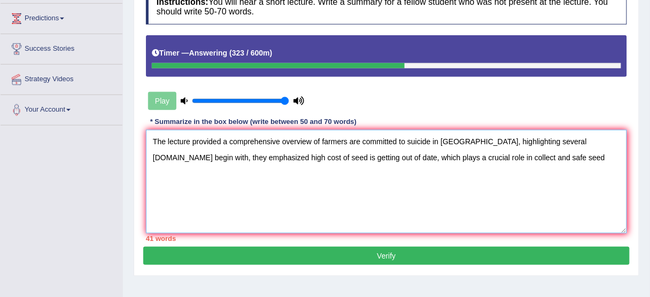
click at [442, 145] on textarea "The lecture provided a comprehensive overview of farmers are committed to suici…" at bounding box center [386, 182] width 481 height 104
click at [445, 162] on textarea "The lecture provided a comprehensive overview of farmers are committed to suici…" at bounding box center [386, 182] width 481 height 104
click at [458, 161] on textarea "The lecture provided a comprehensive overview of farmers are committed to suici…" at bounding box center [386, 182] width 481 height 104
click at [451, 159] on textarea "The lecture provided a comprehensive overview of farmers are committed to suici…" at bounding box center [386, 182] width 481 height 104
click at [457, 156] on textarea "The lecture provided a comprehensive overview of farmers are committed to suici…" at bounding box center [386, 182] width 481 height 104
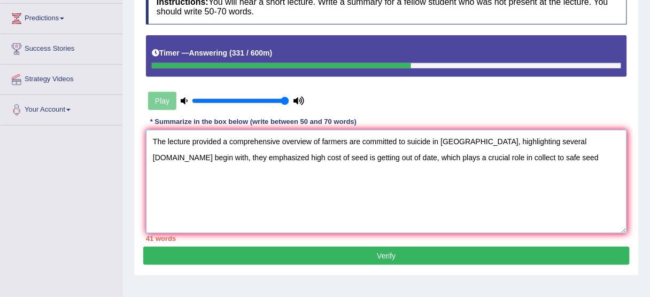
drag, startPoint x: 408, startPoint y: 168, endPoint x: 424, endPoint y: 166, distance: 16.7
click at [408, 168] on textarea "The lecture provided a comprehensive overview of farmers are committed to suici…" at bounding box center [386, 182] width 481 height 104
click at [428, 165] on textarea "The lecture provided a comprehensive overview of farmers are committed to suici…" at bounding box center [386, 182] width 481 height 104
click at [437, 163] on textarea "The lecture provided a comprehensive overview of farmers are committed to suici…" at bounding box center [386, 182] width 481 height 104
click at [442, 160] on textarea "The lecture provided a comprehensive overview of farmers are committed to suici…" at bounding box center [386, 182] width 481 height 104
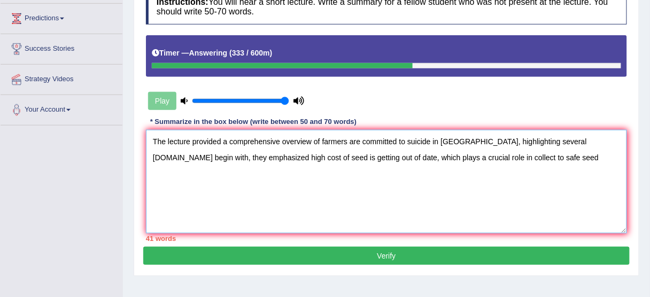
click at [438, 160] on textarea "The lecture provided a comprehensive overview of farmers are committed to suici…" at bounding box center [386, 182] width 481 height 104
click at [437, 160] on textarea "The lecture provided a comprehensive overview of farmers are committed to suici…" at bounding box center [386, 182] width 481 height 104
click at [440, 153] on textarea "The lecture provided a comprehensive overview of farmers are committed to suici…" at bounding box center [386, 182] width 481 height 104
click at [523, 149] on textarea "The lecture provided a comprehensive overview of farmers are committed to suici…" at bounding box center [386, 182] width 481 height 104
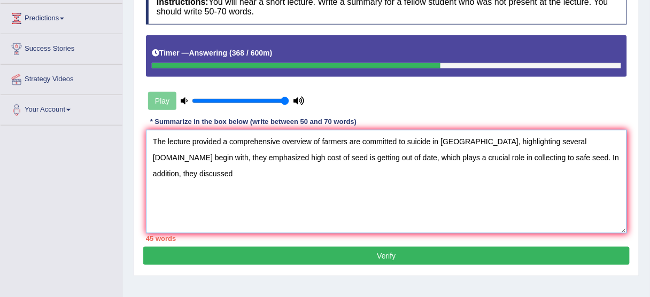
click at [474, 153] on textarea "The lecture provided a comprehensive overview of farmers are committed to suici…" at bounding box center [386, 182] width 481 height 104
click at [504, 153] on textarea "The lecture provided a comprehensive overview of farmers are committed to suici…" at bounding box center [386, 182] width 481 height 104
click at [497, 156] on textarea "The lecture provided a comprehensive overview of farmers are committed to suici…" at bounding box center [386, 182] width 481 height 104
click at [494, 157] on textarea "The lecture provided a comprehensive overview of farmers are committed to suici…" at bounding box center [386, 182] width 481 height 104
click at [492, 156] on textarea "The lecture provided a comprehensive overview of farmers are committed to suici…" at bounding box center [386, 182] width 481 height 104
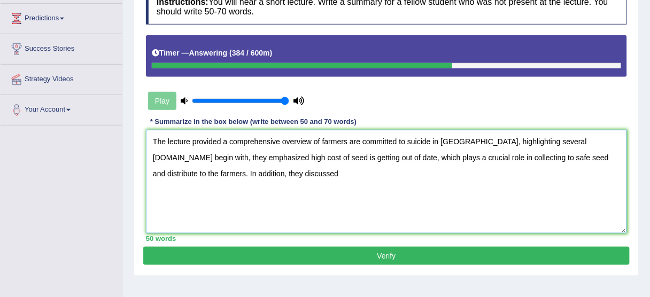
click at [488, 159] on textarea "The lecture provided a comprehensive overview of farmers are committed to suici…" at bounding box center [386, 182] width 481 height 104
click at [505, 159] on textarea "The lecture provided a comprehensive overview of farmers are committed to suici…" at bounding box center [386, 182] width 481 height 104
click at [533, 156] on textarea "The lecture provided a comprehensive overview of farmers are committed to suici…" at bounding box center [386, 182] width 481 height 104
click at [539, 152] on textarea "The lecture provided a comprehensive overview of farmers are committed to suici…" at bounding box center [386, 182] width 481 height 104
click at [274, 182] on textarea "The lecture provided a comprehensive overview of farmers are committed to suici…" at bounding box center [386, 182] width 481 height 104
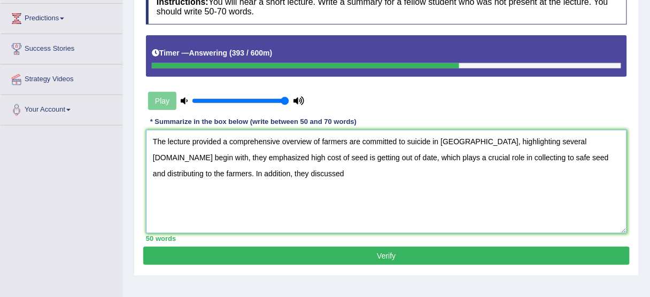
drag, startPoint x: 351, startPoint y: 180, endPoint x: 417, endPoint y: 175, distance: 66.0
click at [361, 179] on textarea "The lecture provided a comprehensive overview of farmers are committed to suici…" at bounding box center [386, 182] width 481 height 104
click at [496, 172] on textarea "The lecture provided a comprehensive overview of farmers are committed to suici…" at bounding box center [386, 182] width 481 height 104
click at [536, 165] on textarea "The lecture provided a comprehensive overview of farmers are committed to suici…" at bounding box center [386, 182] width 481 height 104
drag, startPoint x: 353, startPoint y: 156, endPoint x: 14, endPoint y: 10, distance: 368.7
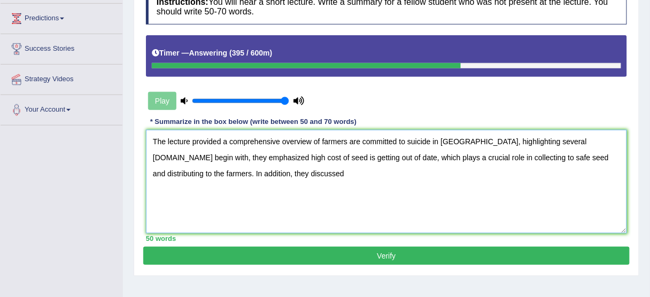
click at [14, 10] on div "Toggle navigation Home Practice Questions Speaking Practice Read Aloud Repeat S…" at bounding box center [325, 107] width 650 height 556
click at [463, 151] on textarea "The lecture provided a comprehensive overview of farmers are committed to suici…" at bounding box center [386, 182] width 481 height 104
click at [462, 149] on textarea "The lecture provided a comprehensive overview of farmers are committed to suici…" at bounding box center [386, 182] width 481 height 104
click at [456, 141] on textarea "The lecture provided a comprehensive overview of farmers are committed to suici…" at bounding box center [386, 182] width 481 height 104
click at [458, 147] on textarea "The lecture provided a comprehensive overview of farmers are committed to suici…" at bounding box center [386, 182] width 481 height 104
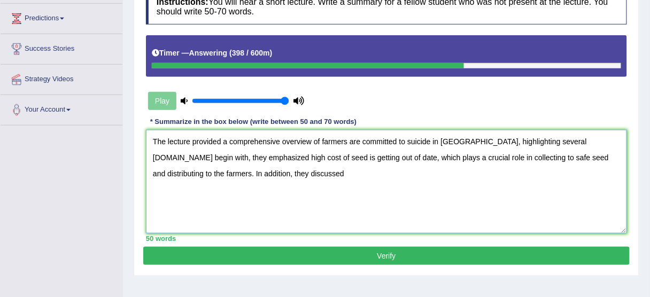
click at [461, 157] on textarea "The lecture provided a comprehensive overview of farmers are committed to suici…" at bounding box center [386, 182] width 481 height 104
drag, startPoint x: 549, startPoint y: 149, endPoint x: 575, endPoint y: 149, distance: 25.7
click at [550, 149] on textarea "The lecture provided a comprehensive overview of farmers are committed to suici…" at bounding box center [386, 182] width 481 height 104
click at [579, 149] on textarea "The lecture provided a comprehensive overview of farmers are committed to suici…" at bounding box center [386, 182] width 481 height 104
click at [562, 149] on textarea "The lecture provided a comprehensive overview of farmers are committed to suici…" at bounding box center [386, 182] width 481 height 104
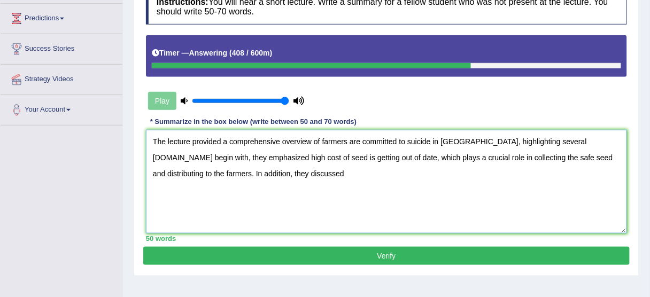
click at [465, 159] on textarea "The lecture provided a comprehensive overview of farmers are committed to suici…" at bounding box center [386, 182] width 481 height 104
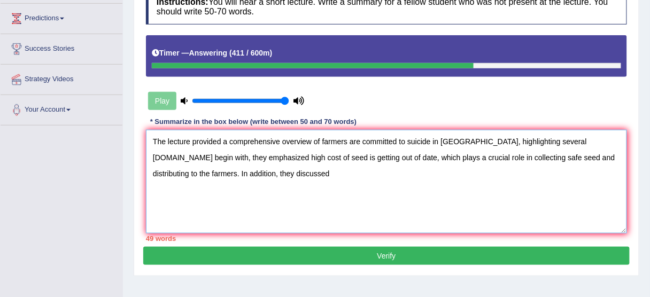
click at [527, 147] on textarea "The lecture provided a comprehensive overview of farmers are committed to suici…" at bounding box center [386, 182] width 481 height 104
click at [541, 164] on textarea "The lecture provided a comprehensive overview of farmers are committed to suici…" at bounding box center [386, 182] width 481 height 104
click at [220, 216] on textarea "The lecture provided a comprehensive overview of farmers are committed to suici…" at bounding box center [386, 182] width 481 height 104
click at [255, 216] on textarea "The lecture provided a comprehensive overview of farmers are committed to suici…" at bounding box center [386, 182] width 481 height 104
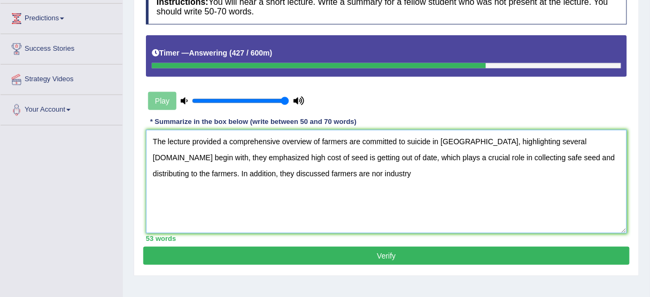
drag, startPoint x: 236, startPoint y: 220, endPoint x: 266, endPoint y: 227, distance: 30.7
click at [237, 220] on textarea "The lecture provided a comprehensive overview of farmers are committed to suici…" at bounding box center [386, 182] width 481 height 104
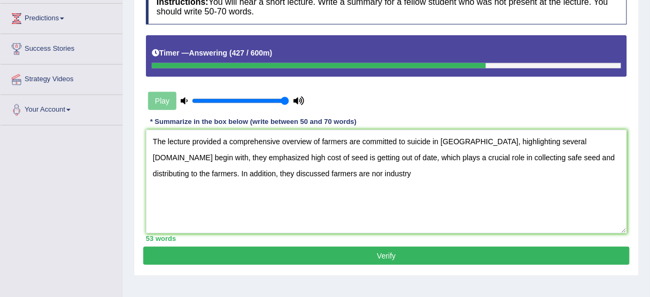
drag, startPoint x: 284, startPoint y: 242, endPoint x: 280, endPoint y: 229, distance: 13.4
click at [284, 242] on div "53 words" at bounding box center [386, 239] width 481 height 10
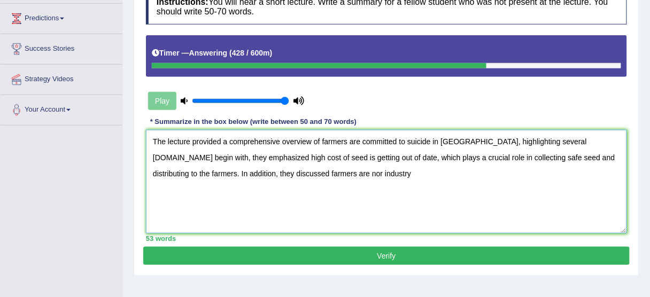
drag, startPoint x: 281, startPoint y: 203, endPoint x: 287, endPoint y: 198, distance: 6.8
click at [282, 201] on textarea "The lecture provided a comprehensive overview of farmers are committed to suici…" at bounding box center [386, 182] width 481 height 104
click at [287, 198] on textarea "The lecture provided a comprehensive overview of farmers are committed to suici…" at bounding box center [386, 182] width 481 height 104
click at [317, 190] on textarea "The lecture provided a comprehensive overview of farmers are committed to suici…" at bounding box center [386, 182] width 481 height 104
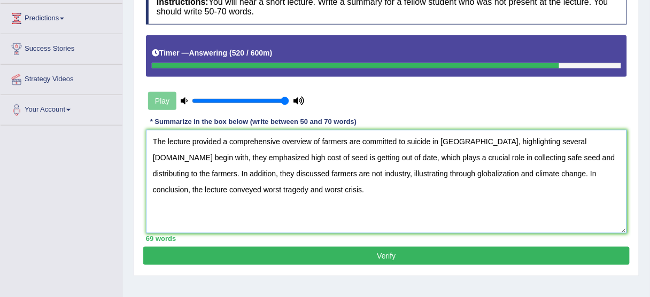
click at [280, 209] on textarea "The lecture provided a comprehensive overview of farmers are committed to suici…" at bounding box center [386, 182] width 481 height 104
drag, startPoint x: 250, startPoint y: 209, endPoint x: 239, endPoint y: 209, distance: 11.2
click at [250, 209] on textarea "The lecture provided a comprehensive overview of farmers are committed to suici…" at bounding box center [386, 182] width 481 height 104
click at [225, 207] on textarea "The lecture provided a comprehensive overview of farmers are committed to suici…" at bounding box center [386, 182] width 481 height 104
click at [225, 206] on textarea "The lecture provided a comprehensive overview of farmers are committed to suici…" at bounding box center [386, 182] width 481 height 104
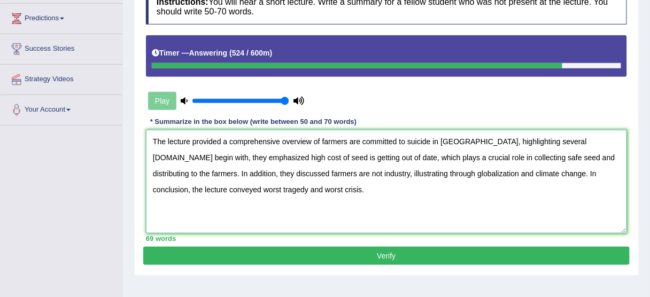
click at [229, 193] on textarea "The lecture provided a comprehensive overview of farmers are committed to suici…" at bounding box center [386, 182] width 481 height 104
click at [229, 189] on textarea "The lecture provided a comprehensive overview of farmers are committed to suici…" at bounding box center [386, 182] width 481 height 104
click at [224, 190] on textarea "The lecture provided a comprehensive overview of farmers are committed to suici…" at bounding box center [386, 182] width 481 height 104
click at [166, 187] on textarea "The lecture provided a comprehensive overview of farmers are committed to suici…" at bounding box center [386, 182] width 481 height 104
click at [259, 185] on textarea "The lecture provided a comprehensive overview of farmers are committed to suici…" at bounding box center [386, 182] width 481 height 104
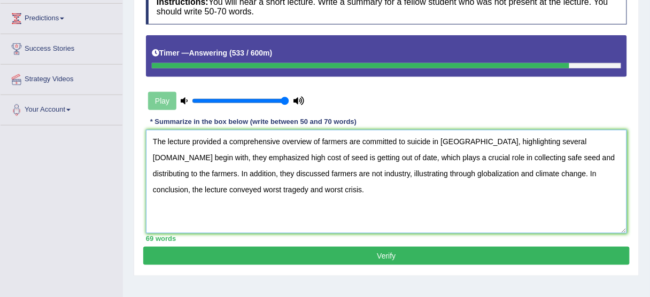
click at [290, 179] on textarea "The lecture provided a comprehensive overview of farmers are committed to suici…" at bounding box center [386, 182] width 481 height 104
click at [300, 179] on textarea "The lecture provided a comprehensive overview of farmers are committed to suici…" at bounding box center [386, 182] width 481 height 104
click at [312, 178] on textarea "The lecture provided a comprehensive overview of farmers are committed to suici…" at bounding box center [386, 182] width 481 height 104
click at [257, 184] on textarea "The lecture provided a comprehensive overview of farmers are committed to suici…" at bounding box center [386, 182] width 481 height 104
drag, startPoint x: 253, startPoint y: 171, endPoint x: 258, endPoint y: 170, distance: 5.5
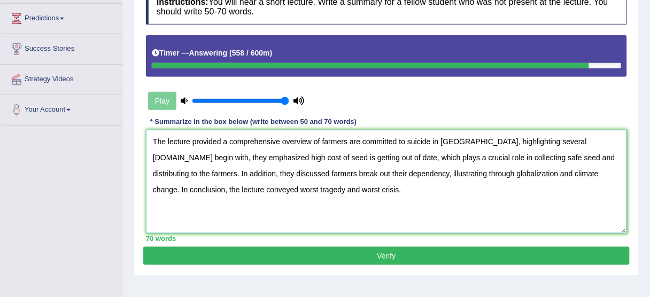
click at [253, 170] on textarea "The lecture provided a comprehensive overview of farmers are committed to suici…" at bounding box center [386, 182] width 481 height 104
click at [261, 170] on textarea "The lecture provided a comprehensive overview of farmers are committed to suici…" at bounding box center [386, 182] width 481 height 104
click at [260, 170] on textarea "The lecture provided a comprehensive overview of farmers are committed to suici…" at bounding box center [386, 182] width 481 height 104
click at [274, 169] on textarea "The lecture provided a comprehensive overview of farmers are committed to suici…" at bounding box center [386, 182] width 481 height 104
click at [259, 173] on textarea "The lecture provided a comprehensive overview of farmers are committed to suici…" at bounding box center [386, 182] width 481 height 104
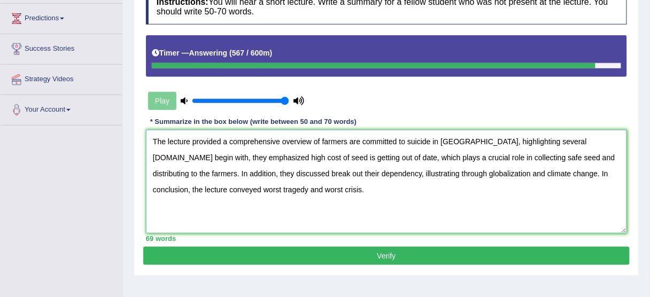
click at [254, 175] on textarea "The lecture provided a comprehensive overview of farmers are committed to suici…" at bounding box center [386, 182] width 481 height 104
click at [251, 175] on textarea "The lecture provided a comprehensive overview of farmers are committed to suici…" at bounding box center [386, 182] width 481 height 104
click at [252, 174] on textarea "The lecture provided a comprehensive overview of farmers are committed to suici…" at bounding box center [386, 182] width 481 height 104
drag, startPoint x: 279, startPoint y: 174, endPoint x: 293, endPoint y: 173, distance: 13.9
click at [283, 174] on textarea "The lecture provided a comprehensive overview of farmers are committed to suici…" at bounding box center [386, 182] width 481 height 104
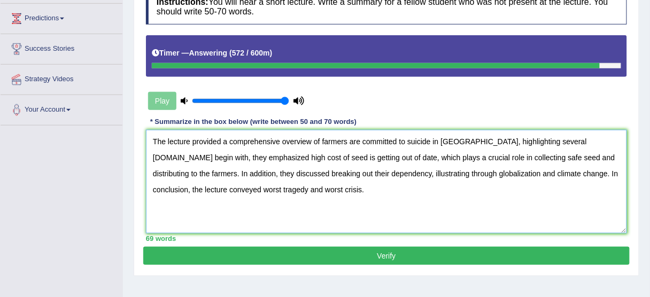
click at [299, 173] on textarea "The lecture provided a comprehensive overview of farmers are committed to suici…" at bounding box center [386, 182] width 481 height 104
click at [296, 174] on textarea "The lecture provided a comprehensive overview of farmers are committed to suici…" at bounding box center [386, 182] width 481 height 104
click at [291, 174] on textarea "The lecture provided a comprehensive overview of farmers are committed to suici…" at bounding box center [386, 182] width 481 height 104
click at [280, 172] on textarea "The lecture provided a comprehensive overview of farmers are committed to suici…" at bounding box center [386, 182] width 481 height 104
click at [352, 149] on textarea "The lecture provided a comprehensive overview of farmers are committed to suici…" at bounding box center [386, 182] width 481 height 104
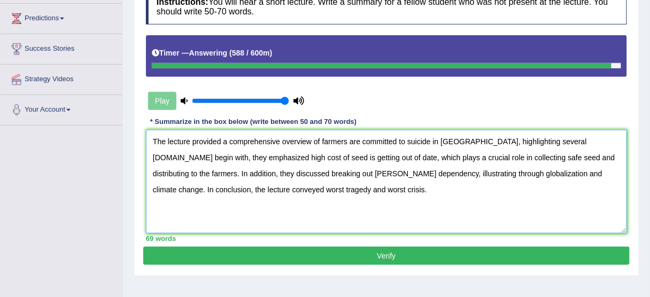
click at [381, 162] on textarea "The lecture provided a comprehensive overview of farmers are committed to suici…" at bounding box center [386, 182] width 481 height 104
click at [425, 171] on textarea "The lecture provided a comprehensive overview of farmers are committed to suici…" at bounding box center [386, 182] width 481 height 104
click at [486, 171] on textarea "The lecture provided a comprehensive overview of farmers are committed to suici…" at bounding box center [386, 182] width 481 height 104
click at [511, 171] on textarea "The lecture provided a comprehensive overview of farmers are committed to suici…" at bounding box center [386, 182] width 481 height 104
drag, startPoint x: 542, startPoint y: 171, endPoint x: 552, endPoint y: 171, distance: 10.7
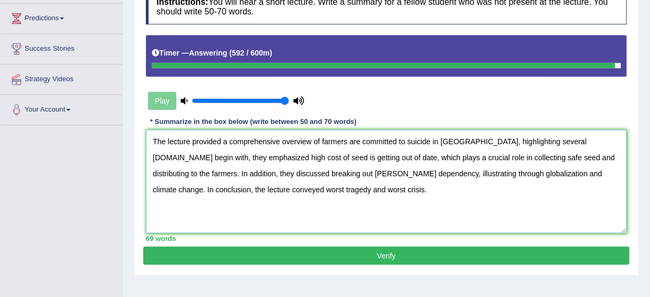
click at [543, 171] on textarea "The lecture provided a comprehensive overview of farmers are committed to suici…" at bounding box center [386, 182] width 481 height 104
click at [595, 171] on textarea "The lecture provided a comprehensive overview of farmers are committed to suici…" at bounding box center [386, 182] width 481 height 104
click at [383, 196] on textarea "The lecture provided a comprehensive overview of farmers are committed to suici…" at bounding box center [386, 182] width 481 height 104
click at [323, 198] on textarea "The lecture provided a comprehensive overview of farmers are committed to suici…" at bounding box center [386, 182] width 481 height 104
click at [535, 155] on textarea "The lecture provided a comprehensive overview of farmers are committed to suici…" at bounding box center [386, 182] width 481 height 104
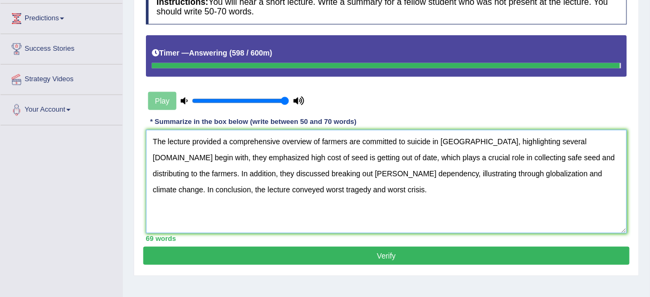
click at [565, 139] on textarea "The lecture provided a comprehensive overview of farmers are committed to suici…" at bounding box center [386, 182] width 481 height 104
click at [557, 140] on textarea "The lecture provided a comprehensive overview of farmers are committed to suici…" at bounding box center [386, 182] width 481 height 104
type textarea "The lecture provided a comprehensive overview of farmers are committed to suici…"
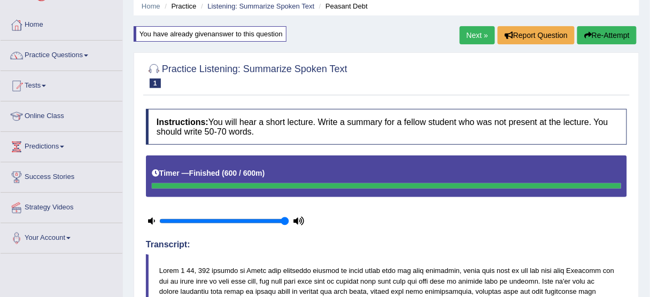
scroll to position [0, 0]
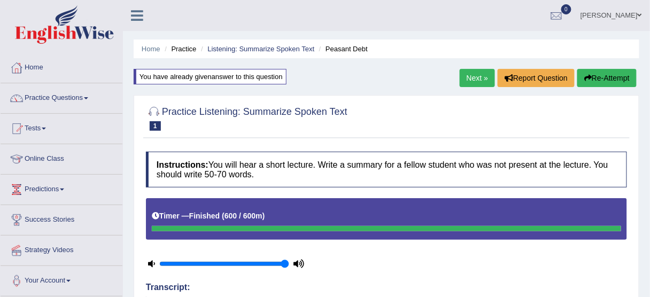
click at [591, 76] on button "Re-Attempt" at bounding box center [607, 78] width 59 height 18
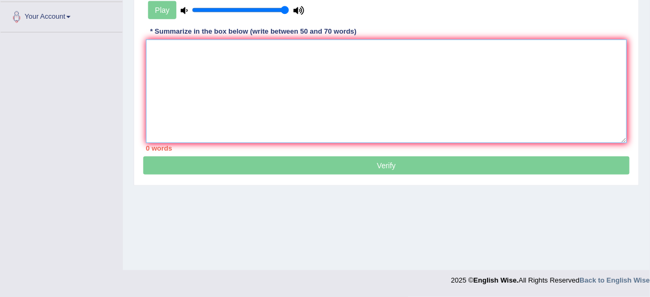
click at [246, 91] on textarea at bounding box center [386, 92] width 481 height 104
drag, startPoint x: 246, startPoint y: 91, endPoint x: 196, endPoint y: 86, distance: 50.5
click at [196, 86] on textarea at bounding box center [386, 92] width 481 height 104
drag, startPoint x: 199, startPoint y: 71, endPoint x: 185, endPoint y: 66, distance: 15.1
click at [179, 81] on textarea at bounding box center [386, 92] width 481 height 104
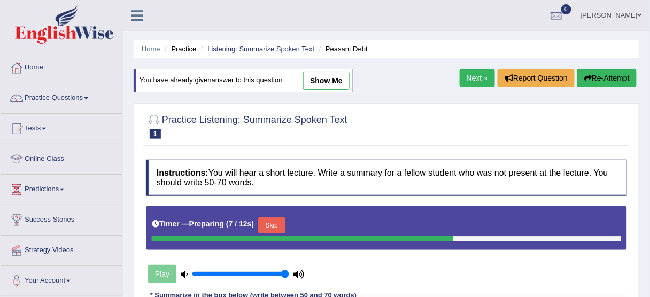
click at [329, 72] on link "show me" at bounding box center [326, 81] width 47 height 18
type textarea "The lecture provided a comprehensive overview of farmers are committed to suici…"
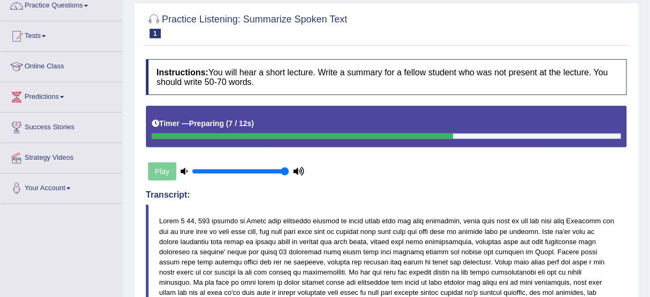
scroll to position [43, 0]
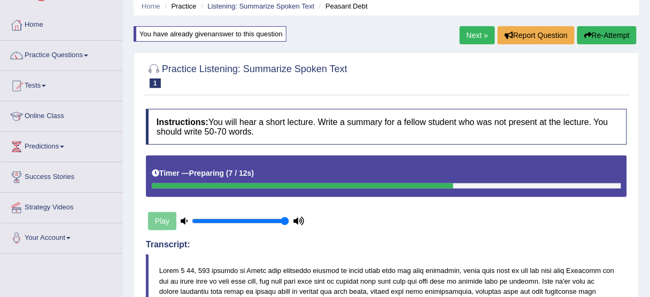
click at [610, 41] on button "Re-Attempt" at bounding box center [607, 35] width 59 height 18
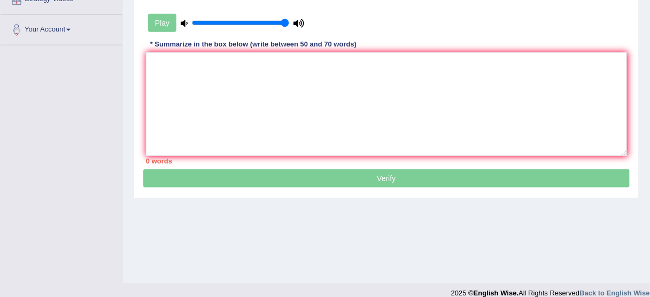
scroll to position [166, 0]
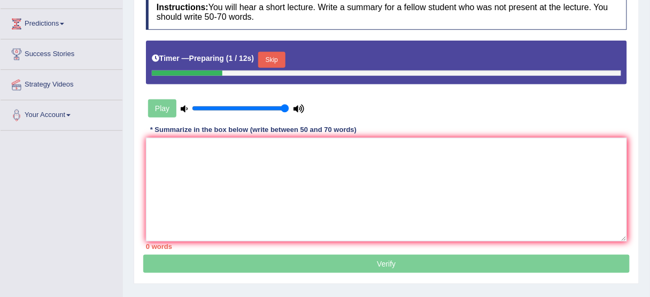
click at [278, 62] on button "Skip" at bounding box center [271, 60] width 27 height 16
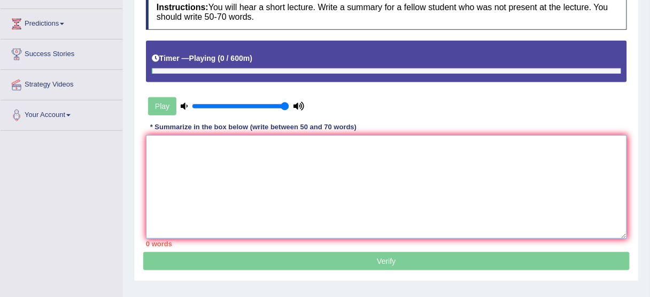
click at [229, 196] on textarea at bounding box center [386, 187] width 481 height 104
paste textarea "The lecture provided a comprehensive overview of farmers are committed to suici…"
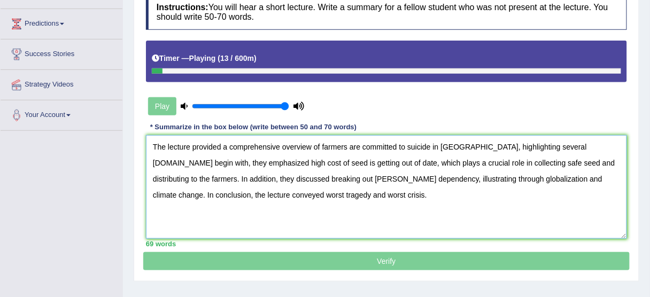
click at [559, 203] on textarea "The lecture provided a comprehensive overview of farmers are committed to suici…" at bounding box center [386, 187] width 481 height 104
click at [543, 202] on textarea "The lecture provided a comprehensive overview of farmers are committed to suici…" at bounding box center [386, 187] width 481 height 104
click at [532, 197] on textarea "The lecture provided a comprehensive overview of farmers are committed to suici…" at bounding box center [386, 187] width 481 height 104
click at [417, 217] on textarea "The lecture provided a comprehensive overview of farmers are committed to suici…" at bounding box center [386, 187] width 481 height 104
drag, startPoint x: 337, startPoint y: 227, endPoint x: 349, endPoint y: 227, distance: 11.2
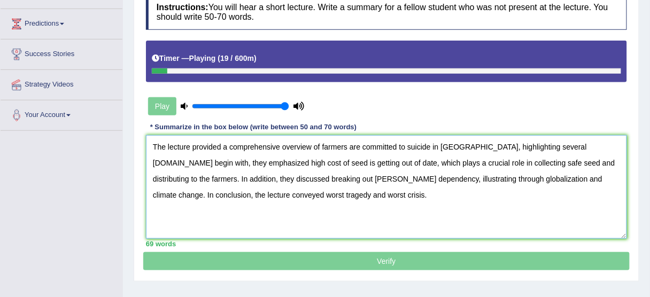
click at [337, 227] on textarea "The lecture provided a comprehensive overview of farmers are committed to suici…" at bounding box center [386, 187] width 481 height 104
click at [351, 228] on textarea "The lecture provided a comprehensive overview of farmers are committed to suici…" at bounding box center [386, 187] width 481 height 104
click at [232, 191] on textarea "The lecture provided a comprehensive overview of farmers are committed to suici…" at bounding box center [386, 187] width 481 height 104
click at [236, 176] on textarea "The lecture provided a comprehensive overview of farmers are committed to suici…" at bounding box center [386, 187] width 481 height 104
click at [239, 167] on textarea "The lecture provided a comprehensive overview of farmers are committed to suici…" at bounding box center [386, 187] width 481 height 104
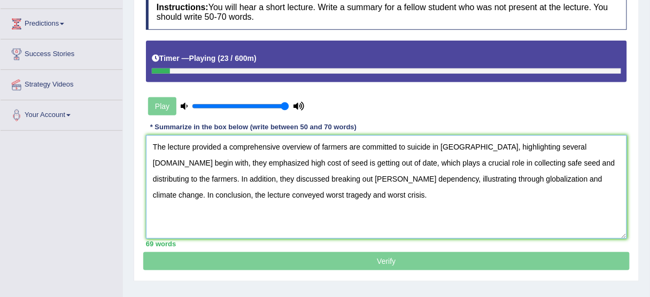
click at [240, 165] on textarea "The lecture provided a comprehensive overview of farmers are committed to suici…" at bounding box center [386, 187] width 481 height 104
click at [236, 164] on textarea "The lecture provided a comprehensive overview of farmers are committed to suici…" at bounding box center [386, 187] width 481 height 104
click at [383, 159] on textarea "The lecture provided a comprehensive overview of farmers are committed to suici…" at bounding box center [386, 187] width 481 height 104
click at [409, 160] on textarea "The lecture provided a comprehensive overview of farmers are committed to suici…" at bounding box center [386, 187] width 481 height 104
click at [472, 152] on textarea "The lecture provided a comprehensive overview of farmers are committed to suici…" at bounding box center [386, 187] width 481 height 104
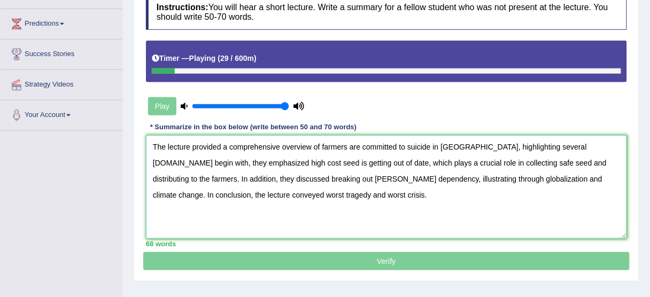
click at [511, 177] on textarea "The lecture provided a comprehensive overview of farmers are committed to suici…" at bounding box center [386, 187] width 481 height 104
click at [533, 159] on textarea "The lecture provided a comprehensive overview of farmers are committed to suici…" at bounding box center [386, 187] width 481 height 104
click at [546, 157] on textarea "The lecture provided a comprehensive overview of farmers are committed to suici…" at bounding box center [386, 187] width 481 height 104
click at [543, 155] on textarea "The lecture provided a comprehensive overview of farmers are committed to suici…" at bounding box center [386, 187] width 481 height 104
click at [551, 153] on textarea "The lecture provided a comprehensive overview of farmers are committed to suici…" at bounding box center [386, 187] width 481 height 104
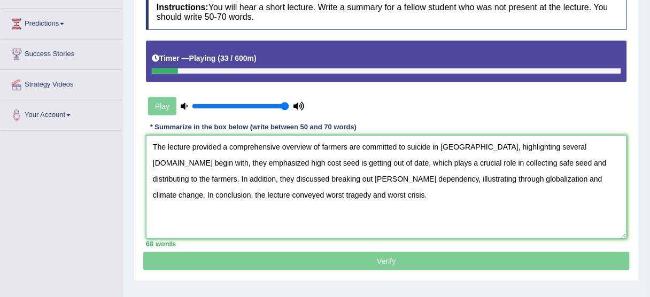
click at [551, 166] on textarea "The lecture provided a comprehensive overview of farmers are committed to suici…" at bounding box center [386, 187] width 481 height 104
click at [565, 166] on textarea "The lecture provided a comprehensive overview of farmers are committed to suici…" at bounding box center [386, 187] width 481 height 104
click at [565, 164] on textarea "The lecture provided a comprehensive overview of farmers are committed to suici…" at bounding box center [386, 187] width 481 height 104
click at [562, 164] on textarea "The lecture provided a comprehensive overview of farmers are committed to suici…" at bounding box center [386, 187] width 481 height 104
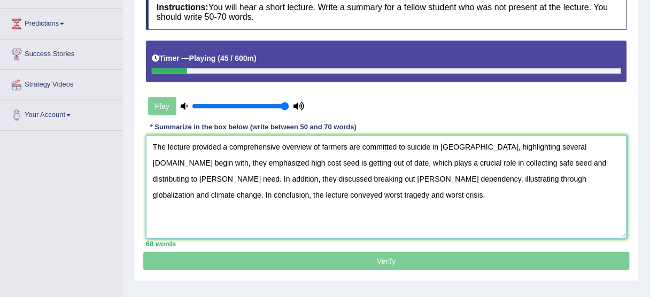
click at [572, 163] on textarea "The lecture provided a comprehensive overview of farmers are committed to suici…" at bounding box center [386, 187] width 481 height 104
click at [574, 162] on textarea "The lecture provided a comprehensive overview of farmers are committed to suici…" at bounding box center [386, 187] width 481 height 104
click at [523, 166] on textarea "The lecture provided a comprehensive overview of farmers are committed to suici…" at bounding box center [386, 187] width 481 height 104
click at [517, 163] on textarea "The lecture provided a comprehensive overview of farmers are committed to suici…" at bounding box center [386, 187] width 481 height 104
click at [532, 163] on textarea "The lecture provided a comprehensive overview of farmers are committed to suici…" at bounding box center [386, 187] width 481 height 104
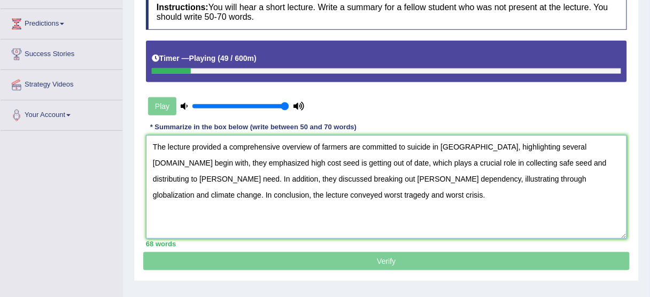
click at [534, 163] on textarea "The lecture provided a comprehensive overview of farmers are committed to suici…" at bounding box center [386, 187] width 481 height 104
click at [537, 162] on textarea "The lecture provided a comprehensive overview of farmers are committed to suici…" at bounding box center [386, 187] width 481 height 104
click at [397, 201] on textarea "The lecture provided a comprehensive overview of farmers are committed to suici…" at bounding box center [386, 187] width 481 height 104
click at [391, 194] on textarea "The lecture provided a comprehensive overview of farmers are committed to suici…" at bounding box center [386, 187] width 481 height 104
click at [197, 206] on textarea "The lecture provided a comprehensive overview of farmers are committed to suici…" at bounding box center [386, 187] width 481 height 104
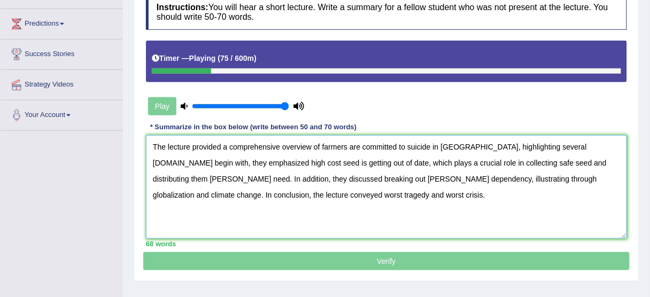
click at [170, 202] on textarea "The lecture provided a comprehensive overview of farmers are committed to suici…" at bounding box center [386, 187] width 481 height 104
click at [182, 201] on textarea "The lecture provided a comprehensive overview of farmers are committed to suici…" at bounding box center [386, 187] width 481 height 104
drag, startPoint x: 186, startPoint y: 201, endPoint x: 234, endPoint y: 194, distance: 48.0
click at [234, 194] on textarea "The lecture provided a comprehensive overview of farmers are committed to suici…" at bounding box center [386, 187] width 481 height 104
click at [365, 178] on textarea "The lecture provided a comprehensive overview of farmers are committed to suici…" at bounding box center [386, 187] width 481 height 104
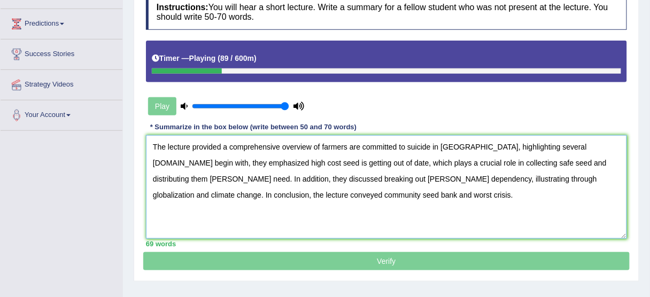
click at [295, 178] on textarea "The lecture provided a comprehensive overview of farmers are committed to suici…" at bounding box center [386, 187] width 481 height 104
click at [254, 212] on textarea "The lecture provided a comprehensive overview of farmers are committed to suici…" at bounding box center [386, 187] width 481 height 104
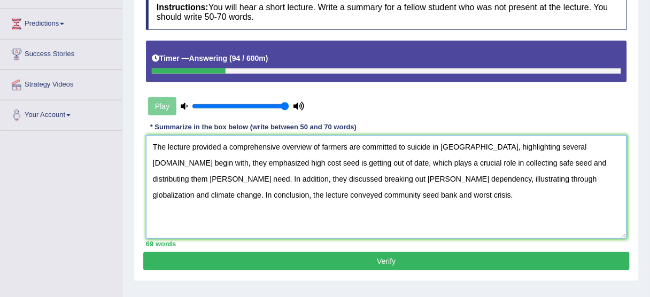
click at [272, 218] on textarea "The lecture provided a comprehensive overview of farmers are committed to suici…" at bounding box center [386, 187] width 481 height 104
click at [285, 218] on textarea "The lecture provided a comprehensive overview of farmers are committed to suici…" at bounding box center [386, 187] width 481 height 104
click at [306, 218] on textarea "The lecture provided a comprehensive overview of farmers are committed to suici…" at bounding box center [386, 187] width 481 height 104
click at [313, 218] on textarea "The lecture provided a comprehensive overview of farmers are committed to suici…" at bounding box center [386, 187] width 481 height 104
click at [174, 236] on textarea "The lecture provided a comprehensive overview of farmers are committed to suici…" at bounding box center [386, 187] width 481 height 104
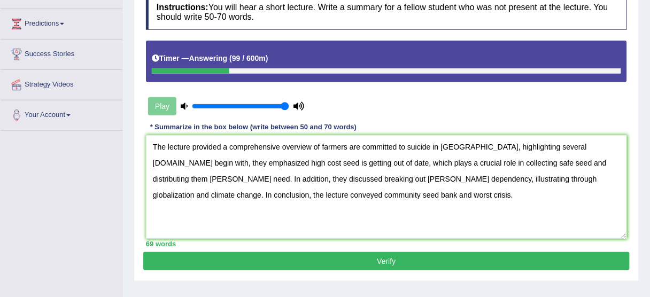
drag, startPoint x: 210, startPoint y: 240, endPoint x: 199, endPoint y: 226, distance: 17.5
click at [210, 240] on div "69 words" at bounding box center [386, 244] width 481 height 10
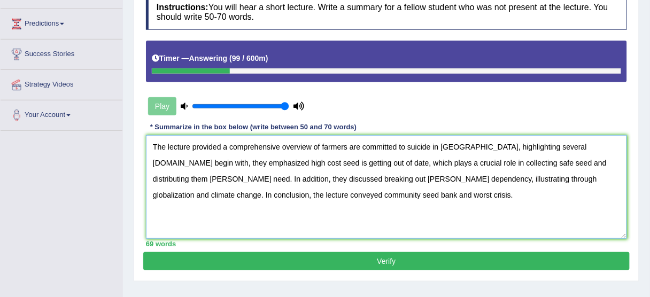
click at [197, 201] on textarea "The lecture provided a comprehensive overview of farmers are committed to suici…" at bounding box center [386, 187] width 481 height 104
click at [206, 201] on textarea "The lecture provided a comprehensive overview of farmers are committed to suici…" at bounding box center [386, 187] width 481 height 104
click at [220, 200] on textarea "The lecture provided a comprehensive overview of farmers are committed to suici…" at bounding box center [386, 187] width 481 height 104
click at [236, 200] on textarea "The lecture provided a comprehensive overview of farmers are committed to suici…" at bounding box center [386, 187] width 481 height 104
click at [222, 199] on textarea "The lecture provided a comprehensive overview of farmers are committed to suici…" at bounding box center [386, 187] width 481 height 104
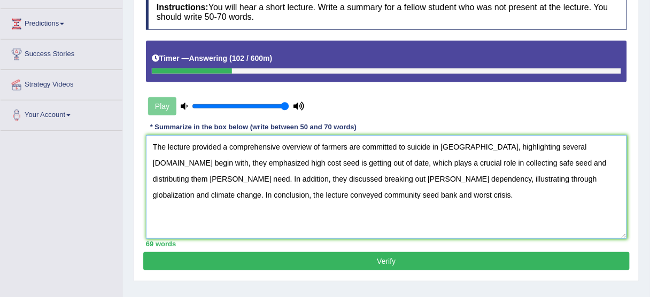
click at [233, 199] on textarea "The lecture provided a comprehensive overview of farmers are committed to suici…" at bounding box center [386, 187] width 481 height 104
click at [223, 199] on textarea "The lecture provided a comprehensive overview of farmers are committed to suici…" at bounding box center [386, 187] width 481 height 104
click at [209, 165] on textarea "The lecture provided a comprehensive overview of farmers are committed to suici…" at bounding box center [386, 187] width 481 height 104
click at [209, 157] on textarea "The lecture provided a comprehensive overview of farmers are committed to suici…" at bounding box center [386, 187] width 481 height 104
click at [213, 155] on textarea "The lecture provided a comprehensive overview of farmers are committed to suici…" at bounding box center [386, 187] width 481 height 104
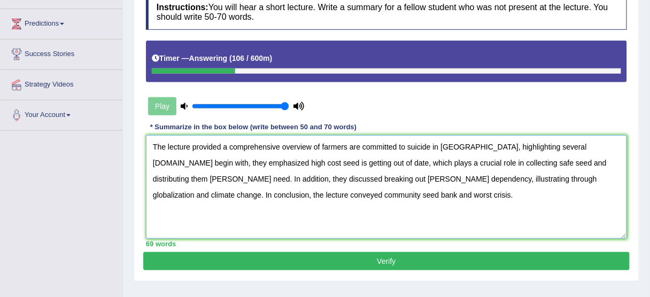
click at [211, 156] on textarea "The lecture provided a comprehensive overview of farmers are committed to suici…" at bounding box center [386, 187] width 481 height 104
click at [240, 208] on textarea "The lecture provided a comprehensive overview of farmers are committed to suici…" at bounding box center [386, 187] width 481 height 104
click at [201, 143] on textarea "The lecture provided a comprehensive overview of farmers are committed to suici…" at bounding box center [386, 187] width 481 height 104
click at [208, 159] on textarea "The lecture provided a comprehensive overview of farmers are committed to suici…" at bounding box center [386, 187] width 481 height 104
click at [215, 156] on textarea "The lecture provided a comprehensive overview of farmers are committed to suici…" at bounding box center [386, 187] width 481 height 104
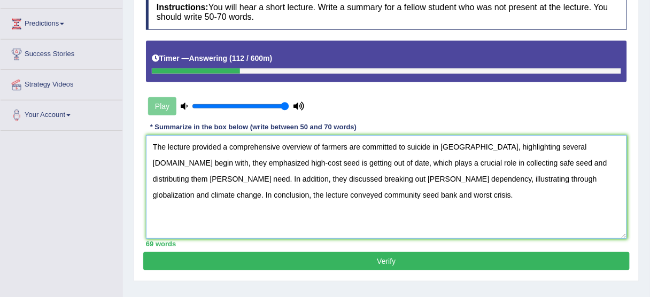
click at [212, 158] on textarea "The lecture provided a comprehensive overview of farmers are committed to suici…" at bounding box center [386, 187] width 481 height 104
click at [244, 163] on textarea "The lecture provided a comprehensive overview of farmers are committed to suici…" at bounding box center [386, 187] width 481 height 104
click at [294, 163] on textarea "The lecture provided a comprehensive overview of farmers are committed to suici…" at bounding box center [386, 187] width 481 height 104
click at [331, 149] on textarea "The lecture provided a comprehensive overview of farmers are committed to suici…" at bounding box center [386, 187] width 481 height 104
click at [515, 151] on textarea "The lecture provided a comprehensive overview of farmers are committed to suici…" at bounding box center [386, 187] width 481 height 104
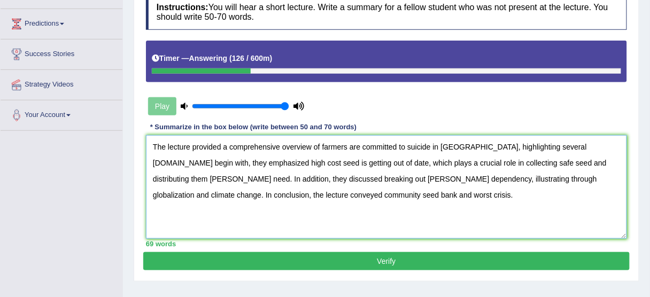
click at [536, 160] on textarea "The lecture provided a comprehensive overview of farmers are committed to suici…" at bounding box center [386, 187] width 481 height 104
click at [546, 156] on textarea "The lecture provided a comprehensive overview of farmers are committed to suici…" at bounding box center [386, 187] width 481 height 104
click at [594, 145] on textarea "The lecture provided a comprehensive overview of farmers are committed to suici…" at bounding box center [386, 187] width 481 height 104
click at [596, 171] on textarea "The lecture provided a comprehensive overview of farmers are committed to suici…" at bounding box center [386, 187] width 481 height 104
click at [576, 160] on textarea "The lecture provided a comprehensive overview of farmers are committed to suici…" at bounding box center [386, 187] width 481 height 104
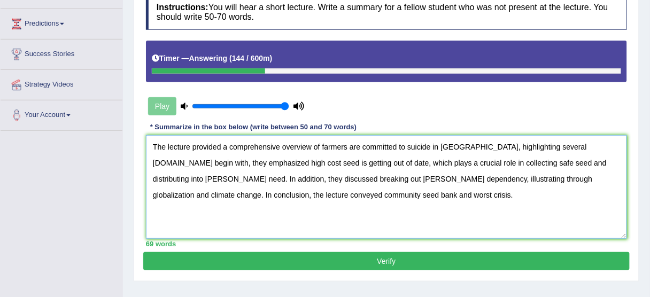
click at [505, 158] on textarea "The lecture provided a comprehensive overview of farmers are committed to suici…" at bounding box center [386, 187] width 481 height 104
click at [526, 158] on textarea "The lecture provided a comprehensive overview of farmers are committed to suici…" at bounding box center [386, 187] width 481 height 104
click at [544, 158] on textarea "The lecture provided a comprehensive overview of farmers are committed to suici…" at bounding box center [386, 187] width 481 height 104
click at [540, 159] on textarea "The lecture provided a comprehensive overview of farmers are committed to suici…" at bounding box center [386, 187] width 481 height 104
click at [542, 158] on textarea "The lecture provided a comprehensive overview of farmers are committed to suici…" at bounding box center [386, 187] width 481 height 104
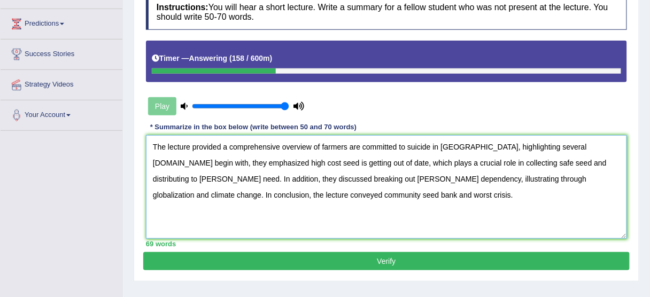
drag, startPoint x: 531, startPoint y: 141, endPoint x: 546, endPoint y: 135, distance: 16.1
click at [531, 140] on textarea "The lecture provided a comprehensive overview of farmers are committed to suici…" at bounding box center [386, 187] width 481 height 104
type textarea "The lecture provided a comprehensive overview of farmers are committed to suici…"
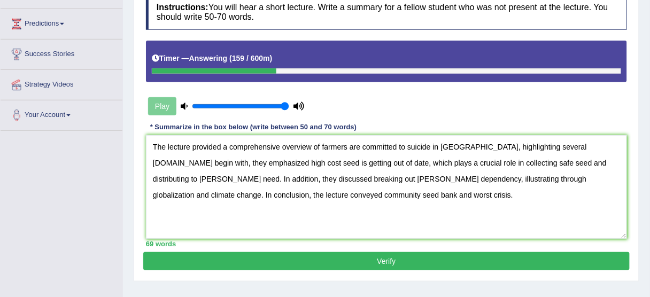
click at [549, 133] on div "Instructions: You will hear a short lecture. Write a summary for a fellow stude…" at bounding box center [386, 121] width 487 height 264
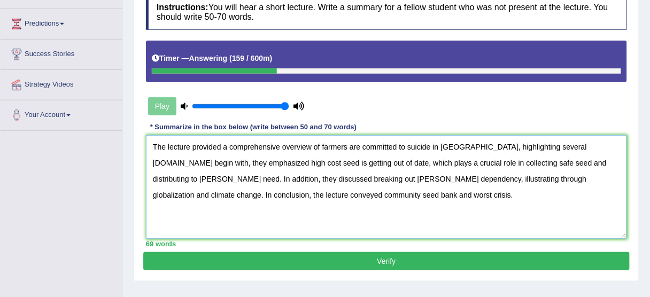
click at [551, 144] on textarea "The lecture provided a comprehensive overview of farmers are committed to suici…" at bounding box center [386, 187] width 481 height 104
click at [556, 144] on textarea "The lecture provided a comprehensive overview of farmers are committed to suici…" at bounding box center [386, 187] width 481 height 104
click at [561, 144] on textarea "The lecture provided a comprehensive overview of farmers are committed to suici…" at bounding box center [386, 187] width 481 height 104
click at [558, 145] on textarea "The lecture provided a comprehensive overview of farmers are committed to suici…" at bounding box center [386, 187] width 481 height 104
click at [425, 166] on textarea "The lecture provided a comprehensive overview of farmers are committed to suici…" at bounding box center [386, 187] width 481 height 104
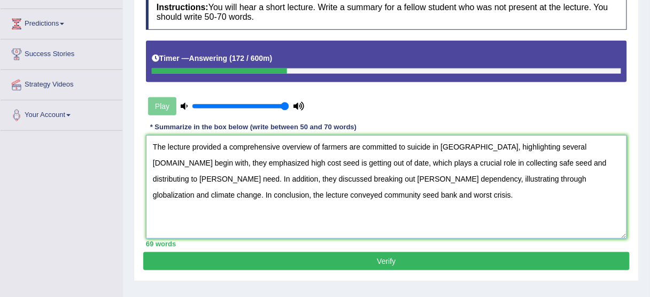
click at [432, 151] on textarea "The lecture provided a comprehensive overview of farmers are committed to suici…" at bounding box center [386, 187] width 481 height 104
click at [387, 191] on textarea "The lecture provided a comprehensive overview of farmers are committed to suici…" at bounding box center [386, 187] width 481 height 104
click at [206, 188] on textarea "The lecture provided a comprehensive overview of farmers are committed to suici…" at bounding box center [386, 187] width 481 height 104
click at [465, 170] on textarea "The lecture provided a comprehensive overview of farmers are committed to suici…" at bounding box center [386, 187] width 481 height 104
drag, startPoint x: 527, startPoint y: 160, endPoint x: 539, endPoint y: 160, distance: 11.8
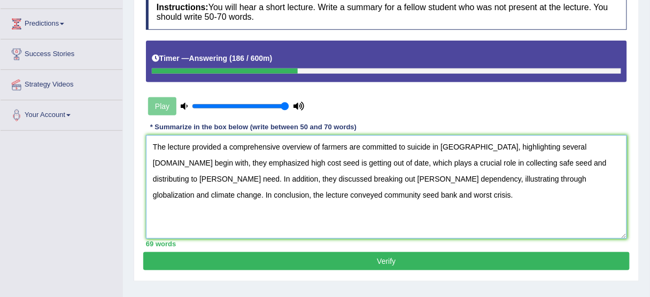
click at [527, 160] on textarea "The lecture provided a comprehensive overview of farmers are committed to suici…" at bounding box center [386, 187] width 481 height 104
click at [555, 143] on textarea "The lecture provided a comprehensive overview of farmers are committed to suici…" at bounding box center [386, 187] width 481 height 104
click at [558, 141] on textarea "The lecture provided a comprehensive overview of farmers are committed to suici…" at bounding box center [386, 187] width 481 height 104
click at [582, 137] on textarea "The lecture provided a comprehensive overview of farmers are committed to suici…" at bounding box center [386, 187] width 481 height 104
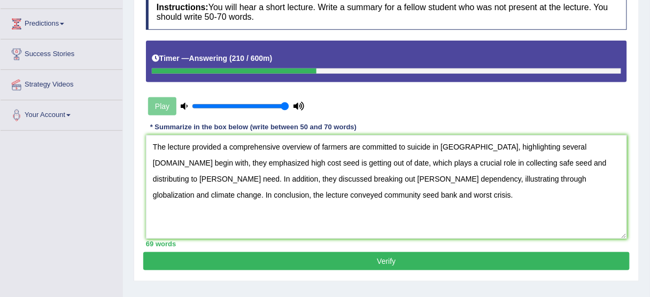
drag, startPoint x: 500, startPoint y: 124, endPoint x: 526, endPoint y: 127, distance: 26.3
click at [501, 124] on div "Instructions: You will hear a short lecture. Write a summary for a fellow stude…" at bounding box center [386, 121] width 487 height 264
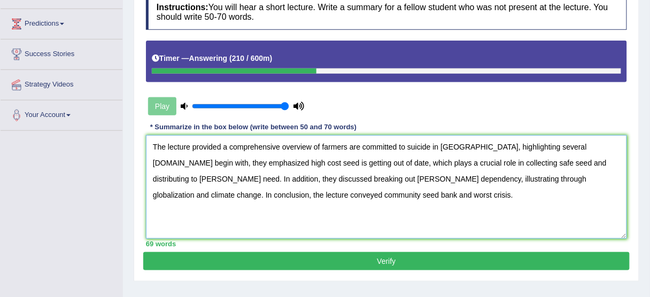
drag, startPoint x: 575, startPoint y: 137, endPoint x: 588, endPoint y: 137, distance: 12.8
click at [575, 137] on textarea "The lecture provided a comprehensive overview of farmers are committed to suici…" at bounding box center [386, 187] width 481 height 104
click at [603, 138] on textarea "The lecture provided a comprehensive overview of farmers are committed to suici…" at bounding box center [386, 187] width 481 height 104
click at [592, 140] on textarea "The lecture provided a comprehensive overview of farmers are committed to suici…" at bounding box center [386, 187] width 481 height 104
click at [583, 140] on textarea "The lecture provided a comprehensive overview of farmers are committed to suici…" at bounding box center [386, 187] width 481 height 104
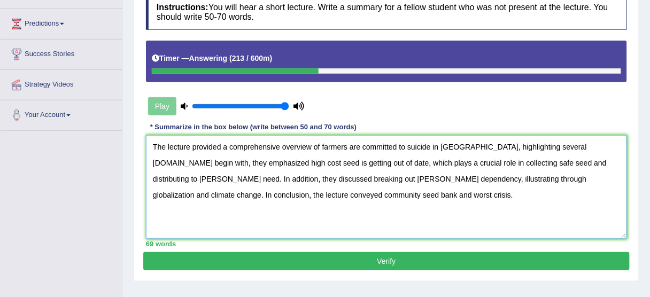
click at [587, 140] on textarea "The lecture provided a comprehensive overview of farmers are committed to suici…" at bounding box center [386, 187] width 481 height 104
click at [590, 139] on textarea "The lecture provided a comprehensive overview of farmers are committed to suici…" at bounding box center [386, 187] width 481 height 104
click at [578, 159] on textarea "The lecture provided a comprehensive overview of farmers are committed to suici…" at bounding box center [386, 187] width 481 height 104
click at [574, 163] on textarea "The lecture provided a comprehensive overview of farmers are committed to suici…" at bounding box center [386, 187] width 481 height 104
click at [566, 163] on textarea "The lecture provided a comprehensive overview of farmers are committed to suici…" at bounding box center [386, 187] width 481 height 104
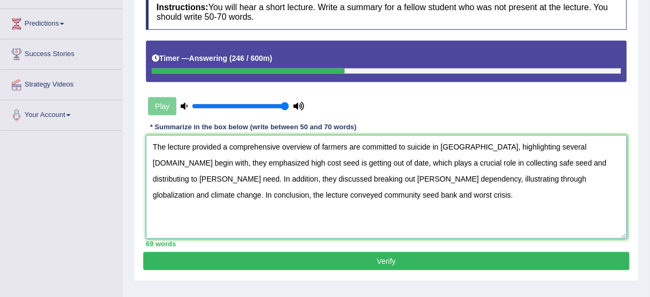
click at [536, 160] on textarea "The lecture provided a comprehensive overview of farmers are committed to suici…" at bounding box center [386, 187] width 481 height 104
click at [425, 173] on textarea "The lecture provided a comprehensive overview of farmers are committed to suici…" at bounding box center [386, 187] width 481 height 104
click at [380, 167] on textarea "The lecture provided a comprehensive overview of farmers are committed to suici…" at bounding box center [386, 187] width 481 height 104
click at [396, 179] on textarea "The lecture provided a comprehensive overview of farmers are committed to suici…" at bounding box center [386, 187] width 481 height 104
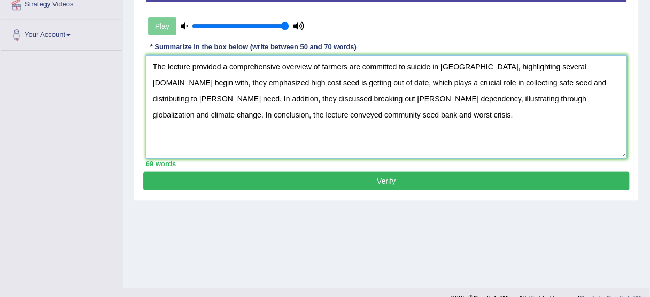
scroll to position [251, 0]
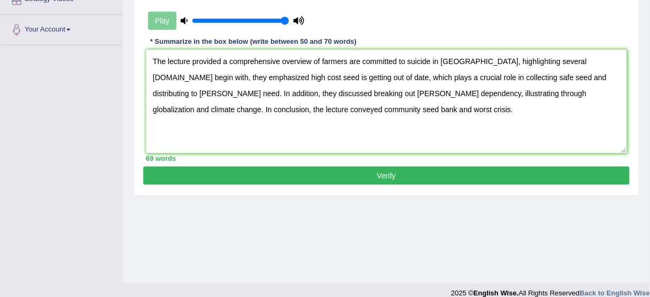
click at [374, 173] on button "Verify" at bounding box center [386, 176] width 487 height 18
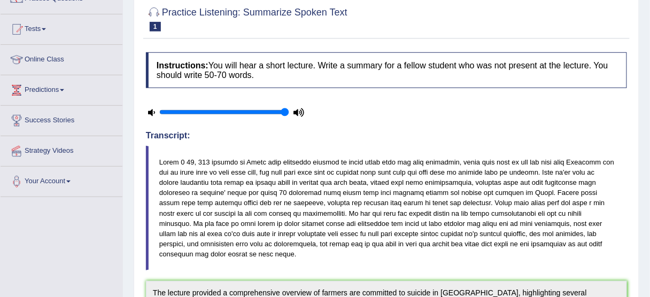
scroll to position [0, 0]
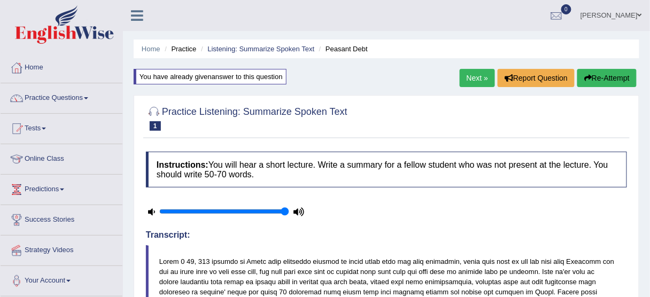
click at [471, 76] on link "Next »" at bounding box center [477, 78] width 35 height 18
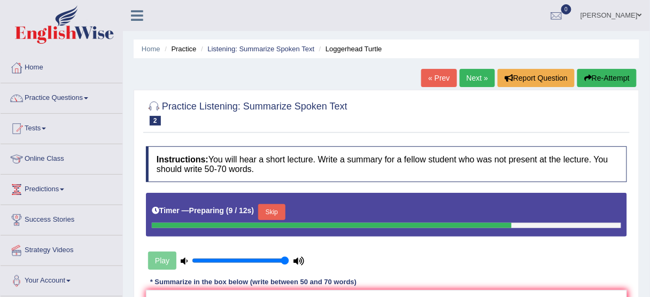
scroll to position [86, 0]
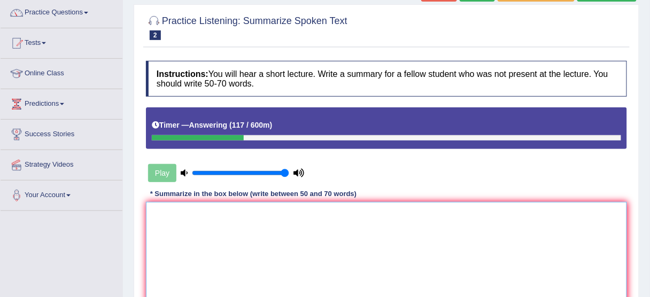
drag, startPoint x: 334, startPoint y: 271, endPoint x: 351, endPoint y: 252, distance: 25.4
click at [335, 267] on textarea at bounding box center [386, 254] width 481 height 104
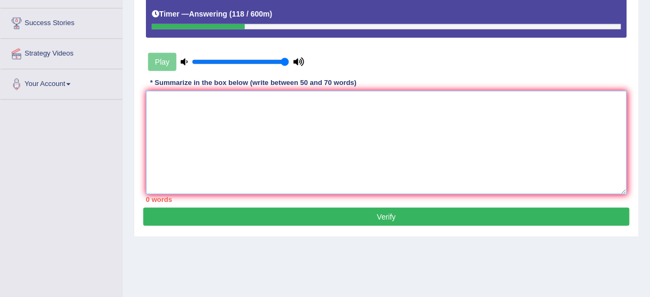
scroll to position [214, 0]
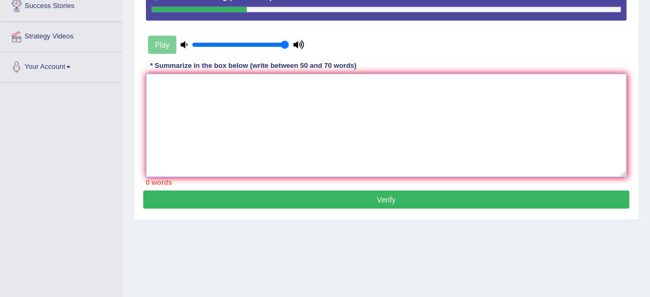
click at [269, 140] on textarea at bounding box center [386, 126] width 481 height 104
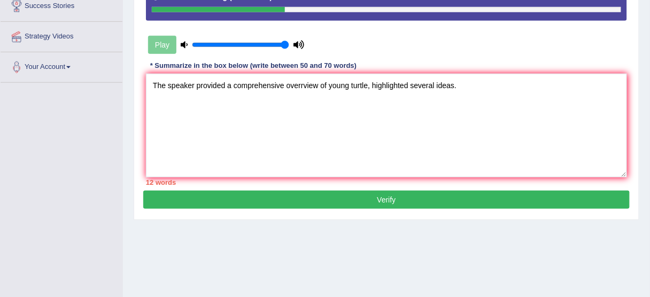
click at [128, 136] on div "Home Practice Listening: Summarize Spoken Text Loggerhead Turtle « Prev Next » …" at bounding box center [386, 53] width 527 height 535
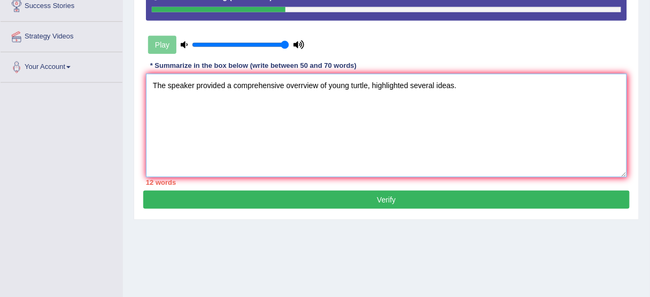
drag, startPoint x: 234, startPoint y: 130, endPoint x: 294, endPoint y: 110, distance: 63.3
click at [244, 126] on textarea "The speaker provided a comprehensive overrview of young turtle, highlighted sev…" at bounding box center [386, 126] width 481 height 104
click at [318, 110] on textarea "The speaker provided a comprehensive overrview of young turtle, highlighted sev…" at bounding box center [386, 126] width 481 height 104
click at [310, 111] on textarea "The speaker provided a comprehensive overrview of young turtle, highlighted sev…" at bounding box center [386, 126] width 481 height 104
click at [306, 113] on textarea "The speaker provided a comprehensive overrview of young turtle, highlighted sev…" at bounding box center [386, 126] width 481 height 104
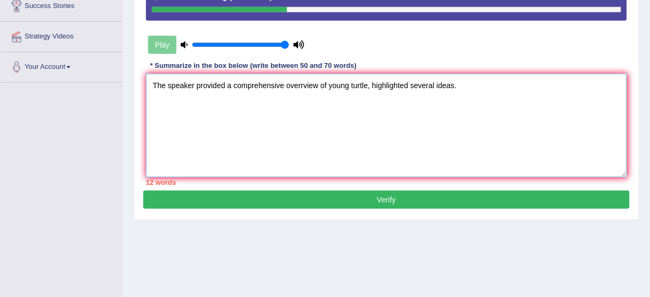
click at [303, 114] on textarea "The speaker provided a comprehensive overrview of young turtle, highlighted sev…" at bounding box center [386, 126] width 481 height 104
click at [390, 118] on textarea "The speaker provided a comprehensive overview of young turtle, highlighted seve…" at bounding box center [386, 126] width 481 height 104
click at [349, 119] on textarea "The speaker provided a comprehensive overview of young turtle, highlighted seve…" at bounding box center [386, 126] width 481 height 104
click at [360, 118] on textarea "The speaker provided a comprehensive overview of young turtle, highlighted seve…" at bounding box center [386, 126] width 481 height 104
click at [373, 118] on textarea "The speaker provided a comprehensive overview of young turtle, highlighted seve…" at bounding box center [386, 126] width 481 height 104
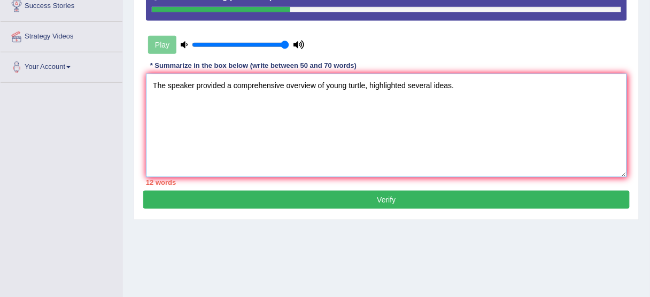
click at [441, 113] on textarea "The speaker provided a comprehensive overview of young turtle, highlighted seve…" at bounding box center [386, 126] width 481 height 104
click at [471, 113] on textarea "The speaker provided a comprehensive overview of young turtle, highlighted seve…" at bounding box center [386, 126] width 481 height 104
drag, startPoint x: 404, startPoint y: 122, endPoint x: 396, endPoint y: 124, distance: 8.2
click at [404, 122] on textarea "The speaker provided a comprehensive overview of young turtle, highlighted seve…" at bounding box center [386, 126] width 481 height 104
click at [466, 142] on textarea "The speaker provided a comprehensive overview of young turtle, highlighting sev…" at bounding box center [386, 126] width 481 height 104
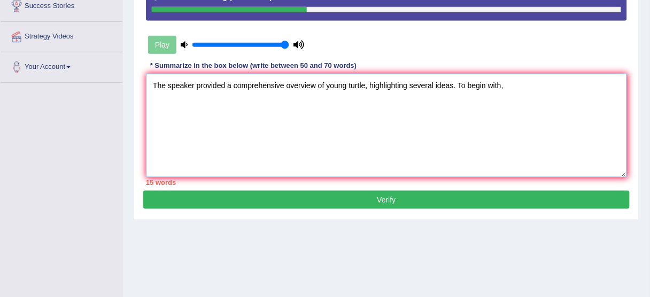
click at [519, 142] on textarea "The speaker provided a comprehensive overview of young turtle, highlighting sev…" at bounding box center [386, 126] width 481 height 104
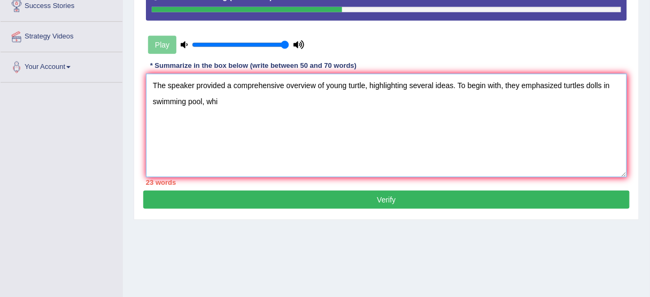
click at [397, 156] on textarea "The speaker provided a comprehensive overview of young turtle, highlighting sev…" at bounding box center [386, 126] width 481 height 104
click at [285, 147] on textarea "The speaker provided a comprehensive overview of young turtle, highlighting sev…" at bounding box center [386, 126] width 481 height 104
click at [241, 153] on textarea "The speaker provided a comprehensive overview of young turtle, highlighting sev…" at bounding box center [386, 126] width 481 height 104
click at [186, 118] on textarea "The speaker provided a comprehensive overview of young turtle, highlighting sev…" at bounding box center [386, 126] width 481 height 104
click at [165, 116] on textarea "The speaker provided a comprehensive overview of young turtle, highlighting sev…" at bounding box center [386, 126] width 481 height 104
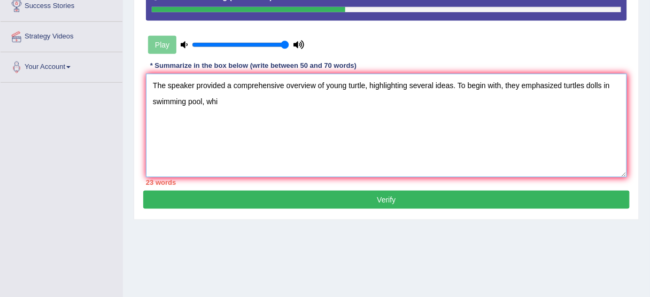
click at [175, 116] on textarea "The speaker provided a comprehensive overview of young turtle, highlighting sev…" at bounding box center [386, 126] width 481 height 104
drag, startPoint x: 175, startPoint y: 116, endPoint x: 168, endPoint y: 108, distance: 10.2
click at [168, 108] on textarea "The speaker provided a comprehensive overview of young turtle, highlighting sev…" at bounding box center [386, 126] width 481 height 104
click at [171, 103] on textarea "The speaker provided a comprehensive overview of young turtle, highlighting sev…" at bounding box center [386, 126] width 481 height 104
click at [256, 100] on textarea "The speaker provided a comprehensive overview of young turtle, highlighting sev…" at bounding box center [386, 126] width 481 height 104
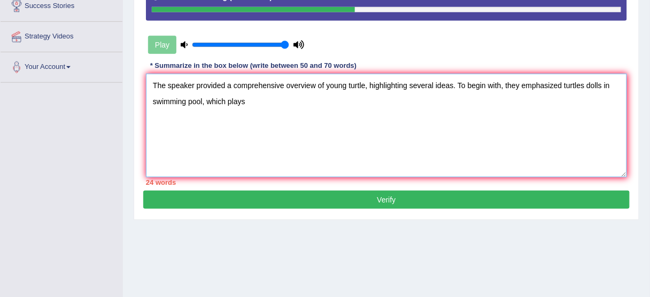
click at [258, 105] on textarea "The speaker provided a comprehensive overview of young turtle, highlighting sev…" at bounding box center [386, 126] width 481 height 104
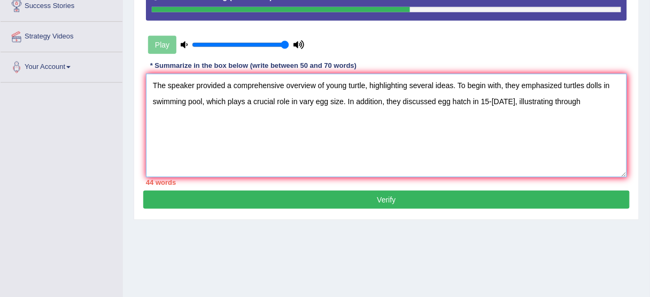
drag, startPoint x: 269, startPoint y: 89, endPoint x: 260, endPoint y: 86, distance: 9.6
click at [269, 89] on textarea "The speaker provided a comprehensive overview of young turtle, highlighting sev…" at bounding box center [386, 126] width 481 height 104
click at [243, 79] on textarea "The speaker provided a comprehensive overview of young turtle, highlighting sev…" at bounding box center [386, 126] width 481 height 104
click at [582, 86] on textarea "The speaker provided a comprehensive overview of young turtle, highlighting sev…" at bounding box center [386, 126] width 481 height 104
click at [575, 98] on textarea "The speaker provided a comprehensive overview of young turtle, highlighting sev…" at bounding box center [386, 126] width 481 height 104
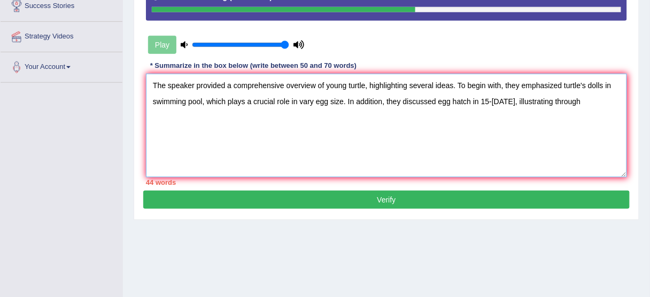
click at [595, 96] on textarea "The speaker provided a comprehensive overview of young turtle, highlighting sev…" at bounding box center [386, 126] width 481 height 104
click at [500, 102] on textarea "The speaker provided a comprehensive overview of young turtle, highlighting sev…" at bounding box center [386, 126] width 481 height 104
click at [514, 102] on textarea "The speaker provided a comprehensive overview of young turtle, highlighting sev…" at bounding box center [386, 126] width 481 height 104
click at [522, 101] on textarea "The speaker provided a comprehensive overview of young turtle, highlighting sev…" at bounding box center [386, 126] width 481 height 104
click at [566, 97] on textarea "The speaker provided a comprehensive overview of young turtle, highlighting sev…" at bounding box center [386, 126] width 481 height 104
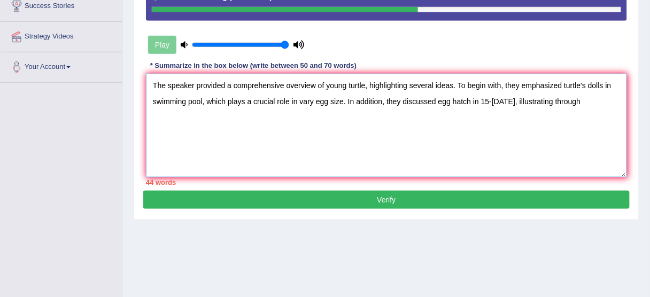
click at [604, 96] on textarea "The speaker provided a comprehensive overview of young turtle, highlighting sev…" at bounding box center [386, 126] width 481 height 104
click at [616, 97] on textarea "The speaker provided a comprehensive overview of young turtle, highlighting sev…" at bounding box center [386, 126] width 481 height 104
click at [620, 95] on textarea "The speaker provided a comprehensive overview of young turtle, highlighting sev…" at bounding box center [386, 126] width 481 height 104
click at [580, 95] on textarea "The speaker provided a comprehensive overview of young turtle, highlighting sev…" at bounding box center [386, 126] width 481 height 104
click at [570, 95] on textarea "The speaker provided a comprehensive overview of young turtle, highlighting sev…" at bounding box center [386, 126] width 481 height 104
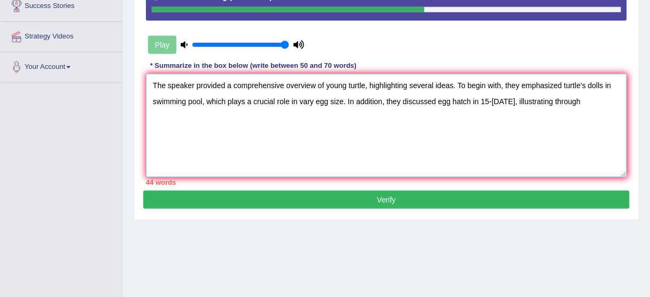
click at [579, 93] on textarea "The speaker provided a comprehensive overview of young turtle, highlighting sev…" at bounding box center [386, 126] width 481 height 104
click at [577, 93] on textarea "The speaker provided a comprehensive overview of young turtle, highlighting sev…" at bounding box center [386, 126] width 481 height 104
click at [574, 94] on textarea "The speaker provided a comprehensive overview of young turtle, highlighting sev…" at bounding box center [386, 126] width 481 height 104
click at [593, 90] on textarea "The speaker provided a comprehensive overview of young turtle, highlighting sev…" at bounding box center [386, 126] width 481 height 104
drag, startPoint x: 614, startPoint y: 97, endPoint x: 628, endPoint y: 99, distance: 14.6
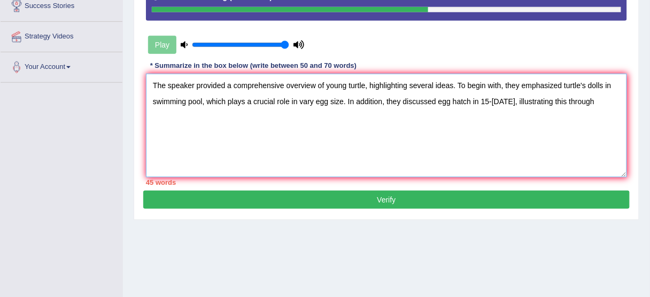
click at [614, 97] on textarea "The speaker provided a comprehensive overview of young turtle, highlighting sev…" at bounding box center [386, 126] width 481 height 104
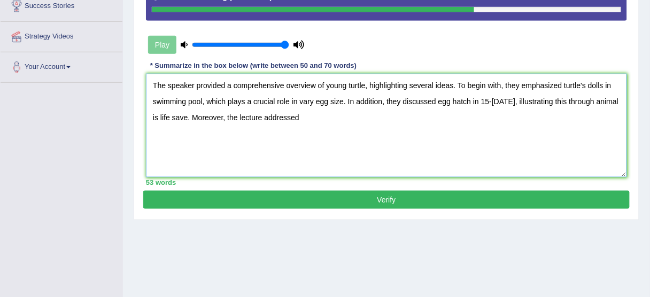
click at [178, 164] on textarea "The speaker provided a comprehensive overview of young turtle, highlighting sev…" at bounding box center [386, 126] width 481 height 104
click at [204, 164] on textarea "The speaker provided a comprehensive overview of young turtle, highlighting sev…" at bounding box center [386, 126] width 481 height 104
click at [215, 159] on textarea "The speaker provided a comprehensive overview of young turtle, highlighting sev…" at bounding box center [386, 126] width 481 height 104
click at [210, 160] on textarea "The speaker provided a comprehensive overview of young turtle, highlighting sev…" at bounding box center [386, 126] width 481 height 104
click at [342, 137] on textarea "The speaker provided a comprehensive overview of young turtle, highlighting sev…" at bounding box center [386, 126] width 481 height 104
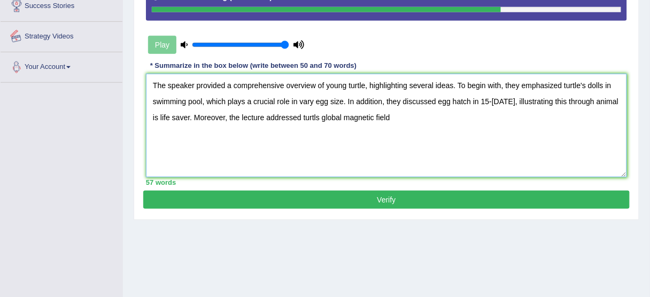
drag, startPoint x: 218, startPoint y: 77, endPoint x: 254, endPoint y: 77, distance: 35.8
click at [218, 77] on textarea "The speaker provided a comprehensive overview of young turtle, highlighting sev…" at bounding box center [386, 126] width 481 height 104
drag, startPoint x: 274, startPoint y: 80, endPoint x: 295, endPoint y: 82, distance: 21.0
click at [274, 80] on textarea "The speaker provided a comprehensive overview of young turtle, highlighting sev…" at bounding box center [386, 126] width 481 height 104
click at [316, 88] on textarea "The speaker provided a comprehensive overview of young turtle, highlighting sev…" at bounding box center [386, 126] width 481 height 104
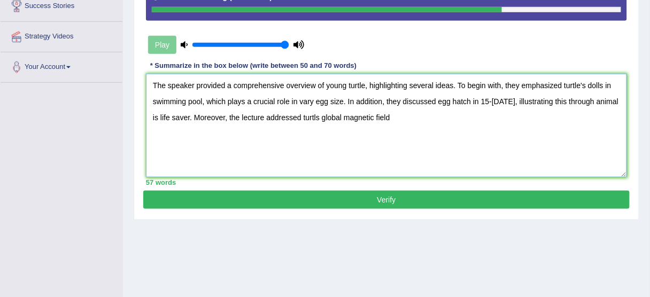
click at [352, 108] on textarea "The speaker provided a comprehensive overview of young turtle, highlighting sev…" at bounding box center [386, 126] width 481 height 104
click at [343, 116] on textarea "The speaker provided a comprehensive overview of young turtle, highlighting sev…" at bounding box center [386, 126] width 481 height 104
click at [477, 76] on textarea "The speaker provided a comprehensive overview of young turtle, highlighting sev…" at bounding box center [386, 126] width 481 height 104
click at [471, 94] on textarea "The speaker provided a comprehensive overview of young turtle, highlighting sev…" at bounding box center [386, 126] width 481 height 104
click at [451, 108] on textarea "The speaker provided a comprehensive overview of young turtle, highlighting sev…" at bounding box center [386, 126] width 481 height 104
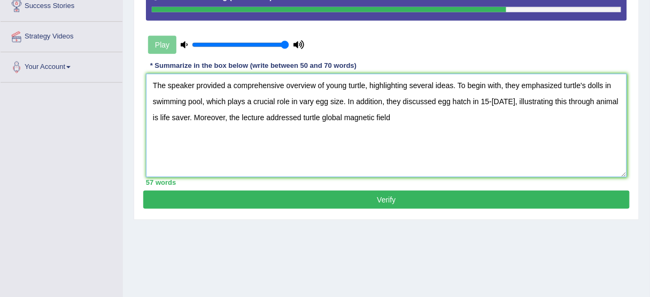
click at [440, 112] on textarea "The speaker provided a comprehensive overview of young turtle, highlighting sev…" at bounding box center [386, 126] width 481 height 104
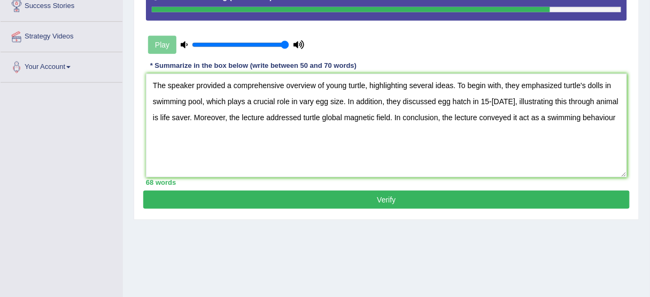
drag, startPoint x: 650, startPoint y: 153, endPoint x: 639, endPoint y: 151, distance: 11.5
click at [650, 153] on div "Home Practice Listening: Summarize Spoken Text Loggerhead Turtle « Prev Next » …" at bounding box center [386, 53] width 527 height 535
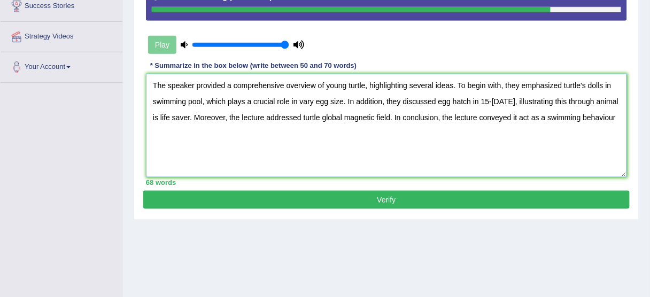
click at [608, 137] on textarea "The speaker provided a comprehensive overview of young turtle, highlighting sev…" at bounding box center [386, 126] width 481 height 104
click at [606, 106] on textarea "The speaker provided a comprehensive overview of young turtle, highlighting sev…" at bounding box center [386, 126] width 481 height 104
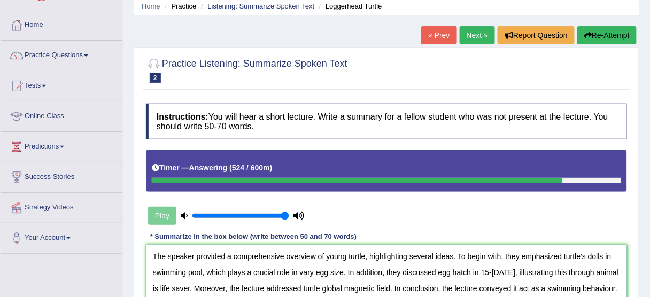
scroll to position [257, 0]
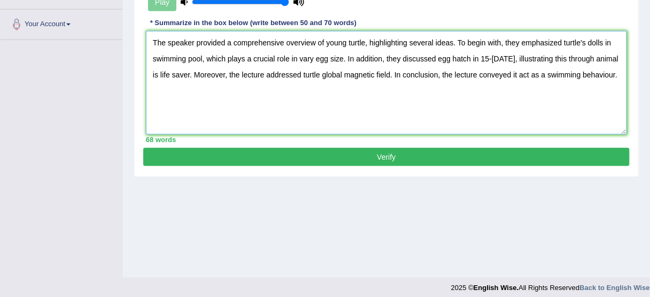
click at [615, 57] on textarea "The speaker provided a comprehensive overview of young turtle, highlighting sev…" at bounding box center [386, 83] width 481 height 104
click at [627, 69] on textarea "The speaker provided a comprehensive overview of young turtle, highlighting sev…" at bounding box center [386, 83] width 481 height 104
click at [345, 74] on textarea "The speaker provided a comprehensive overview of young turtle, highlighting sev…" at bounding box center [386, 83] width 481 height 104
type textarea "The speaker provided a comprehensive overview of young turtle, highlighting sev…"
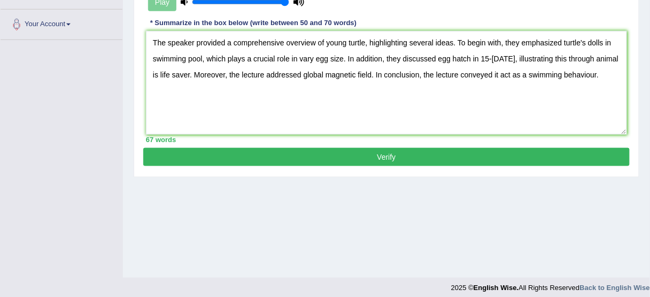
click at [386, 158] on button "Verify" at bounding box center [386, 157] width 487 height 18
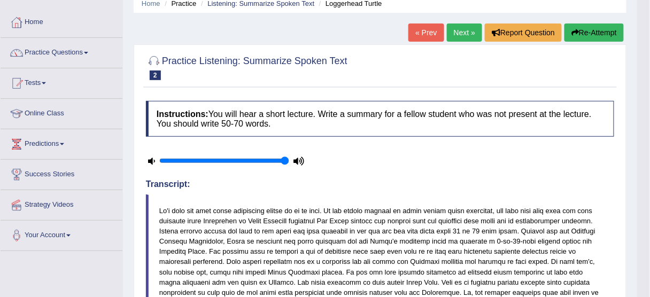
scroll to position [0, 0]
